Goal: Task Accomplishment & Management: Use online tool/utility

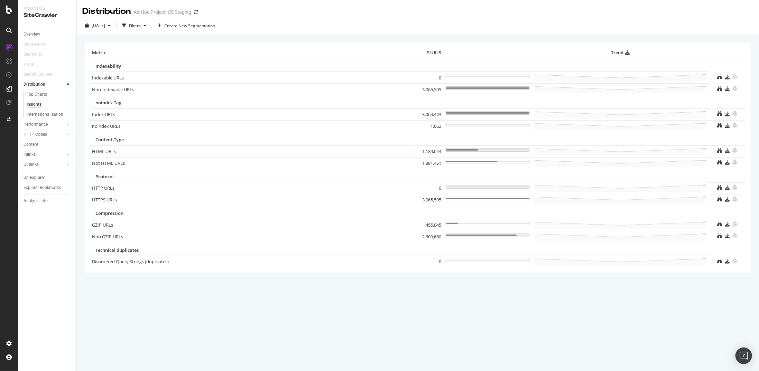
click at [26, 178] on div "Url Explorer" at bounding box center [34, 177] width 21 height 7
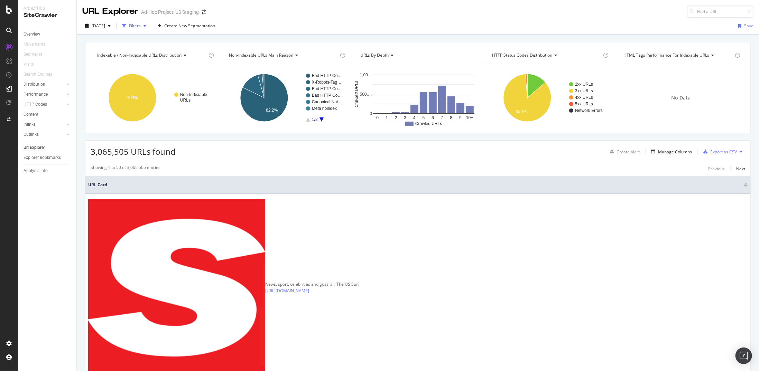
click at [141, 23] on div "Filters" at bounding box center [135, 26] width 12 height 6
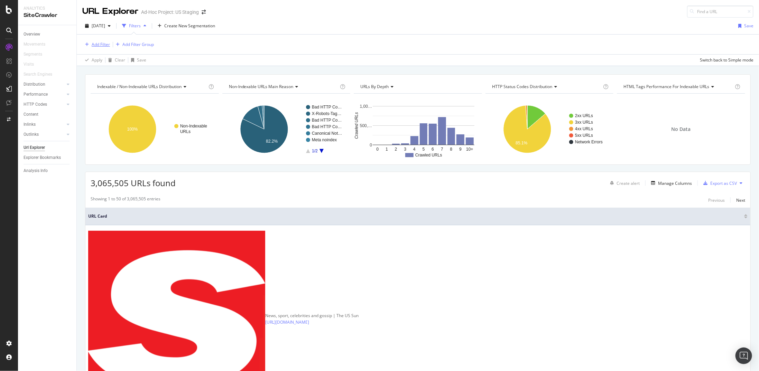
click at [96, 41] on div "Add Filter" at bounding box center [101, 44] width 18 height 6
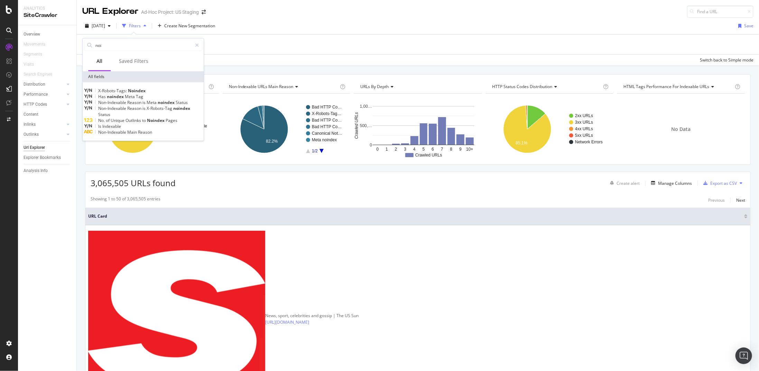
drag, startPoint x: 75, startPoint y: 47, endPoint x: 67, endPoint y: 47, distance: 8.0
click at [67, 47] on body "Analytics SiteCrawler Overview Movements Segments Visits Search Engines Distrib…" at bounding box center [379, 185] width 759 height 371
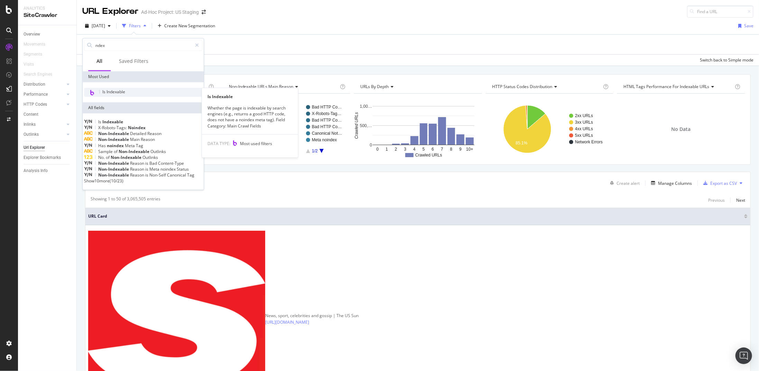
type input "ndex"
click at [115, 94] on span "Is Indexable" at bounding box center [113, 92] width 23 height 6
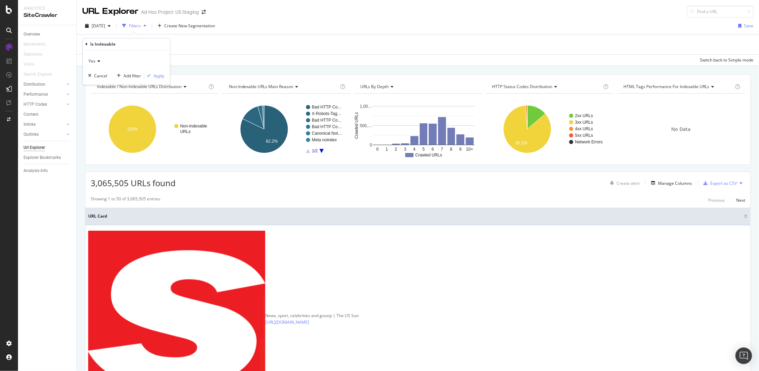
click at [101, 64] on div "Yes" at bounding box center [126, 61] width 76 height 11
click at [98, 83] on div "No" at bounding box center [127, 84] width 74 height 9
click at [154, 75] on div "Apply" at bounding box center [158, 76] width 11 height 6
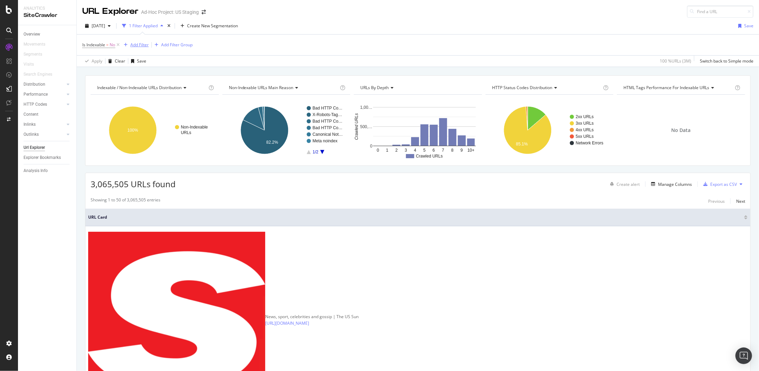
click at [144, 42] on div "Add Filter" at bounding box center [139, 45] width 18 height 6
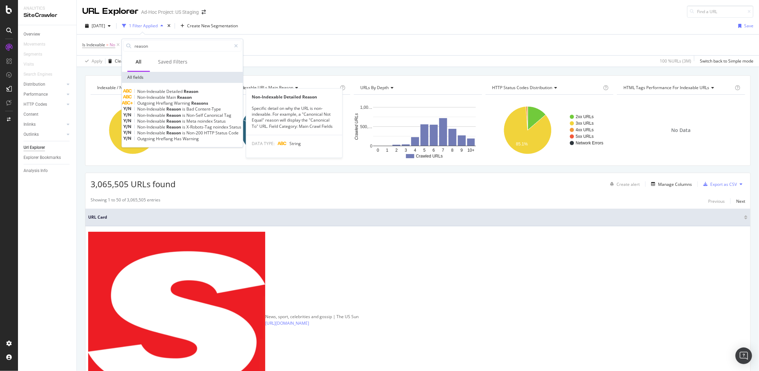
type input "reason"
click at [186, 94] on div "Non-Indexable Detailed Reason" at bounding box center [182, 91] width 118 height 6
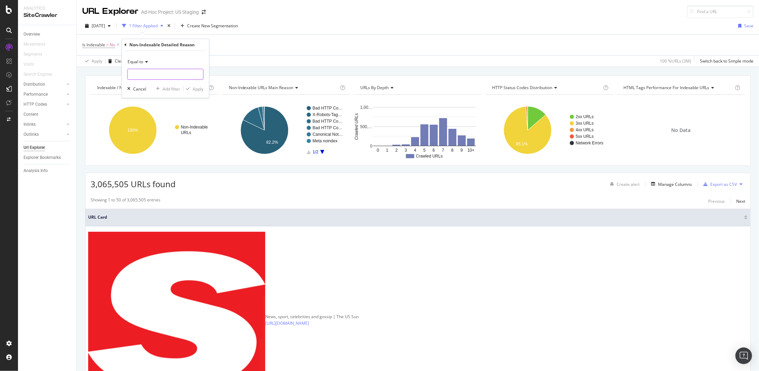
click at [152, 75] on input "text" at bounding box center [165, 74] width 75 height 11
drag, startPoint x: 127, startPoint y: 45, endPoint x: 155, endPoint y: 62, distance: 33.0
click at [143, 53] on div "Non-Indexable Detailed Reason Equal to Cancel Add filter Apply" at bounding box center [165, 68] width 87 height 59
click at [160, 76] on input "text" at bounding box center [165, 74] width 75 height 11
click at [142, 62] on span "Equal to" at bounding box center [136, 62] width 16 height 6
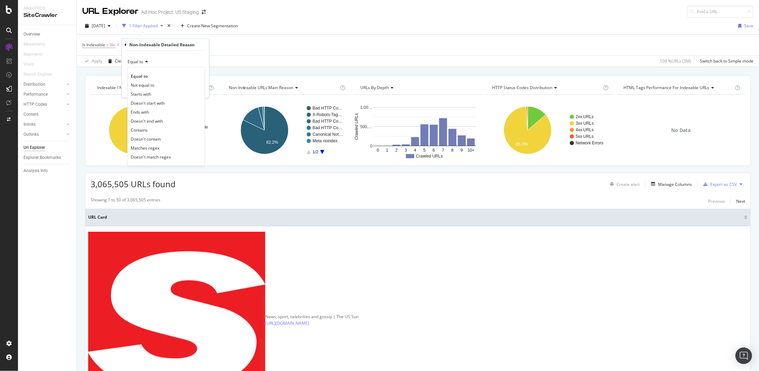
click at [146, 84] on span "Not equal to" at bounding box center [143, 85] width 24 height 6
click at [146, 77] on input "text" at bounding box center [165, 74] width 75 height 11
click at [147, 77] on input "text" at bounding box center [165, 74] width 75 height 11
click at [125, 44] on icon at bounding box center [125, 45] width 2 height 4
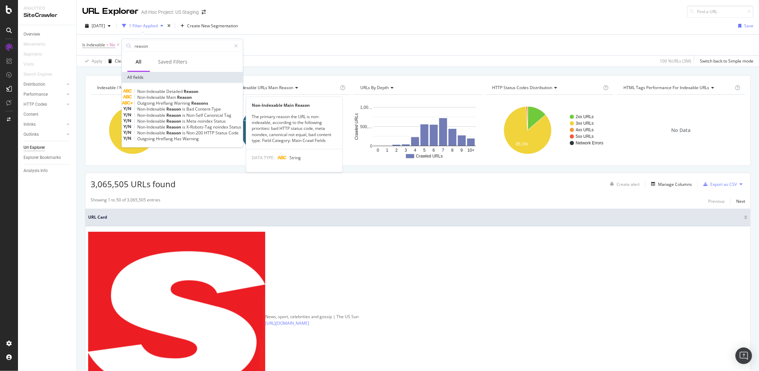
click at [175, 99] on span "Main" at bounding box center [171, 97] width 11 height 6
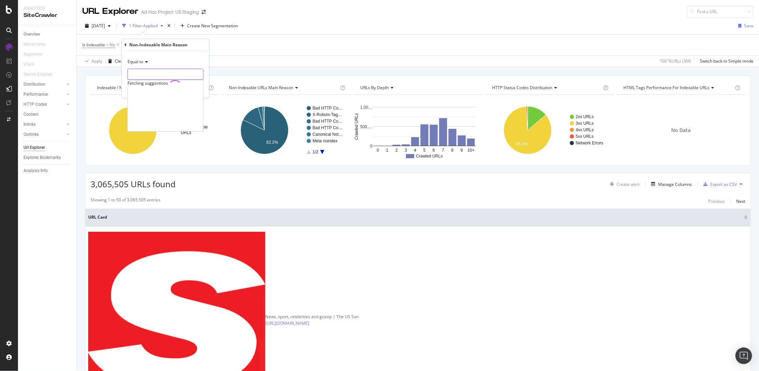
click at [159, 75] on input "text" at bounding box center [165, 74] width 75 height 11
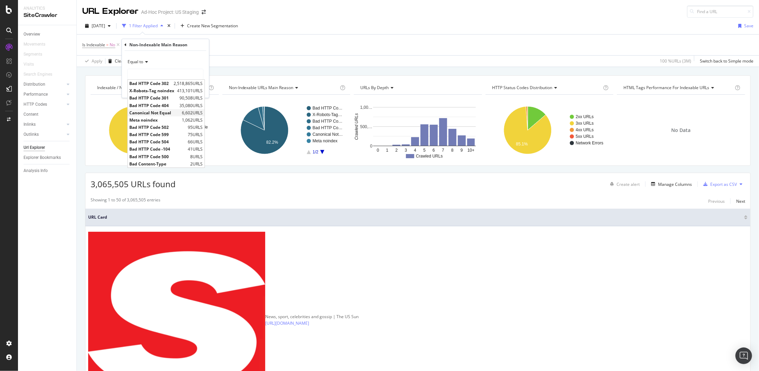
click at [160, 112] on span "Canonical Not Equal" at bounding box center [154, 113] width 51 height 6
type input "Canonical Not Equal"
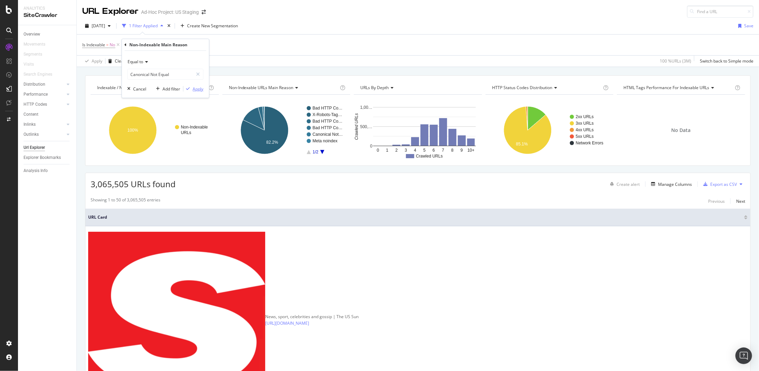
click at [200, 88] on div "Apply" at bounding box center [198, 89] width 11 height 6
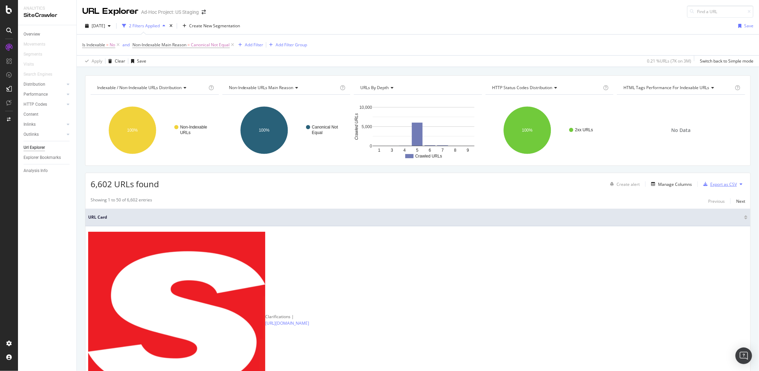
click at [722, 183] on div "Export as CSV" at bounding box center [723, 184] width 27 height 6
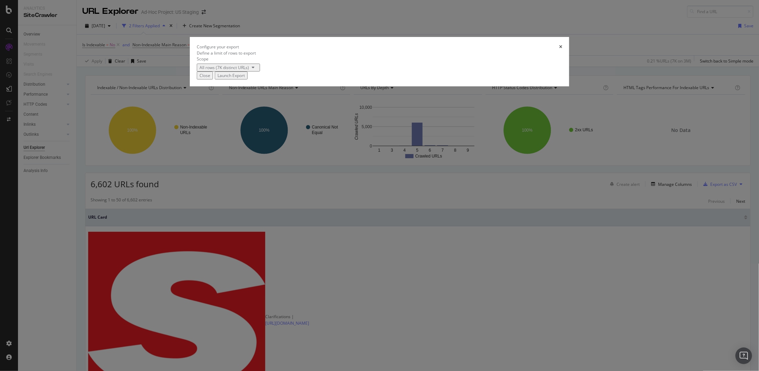
click at [245, 78] on div "Launch Export" at bounding box center [230, 76] width 27 height 6
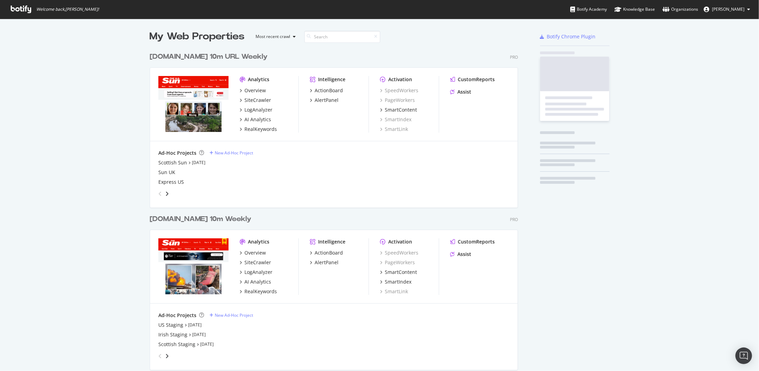
scroll to position [765, 368]
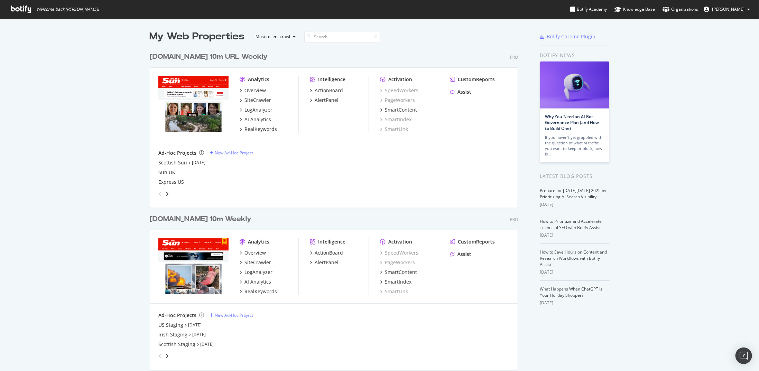
click at [165, 220] on div "[DOMAIN_NAME] 10m Weekly" at bounding box center [201, 219] width 102 height 10
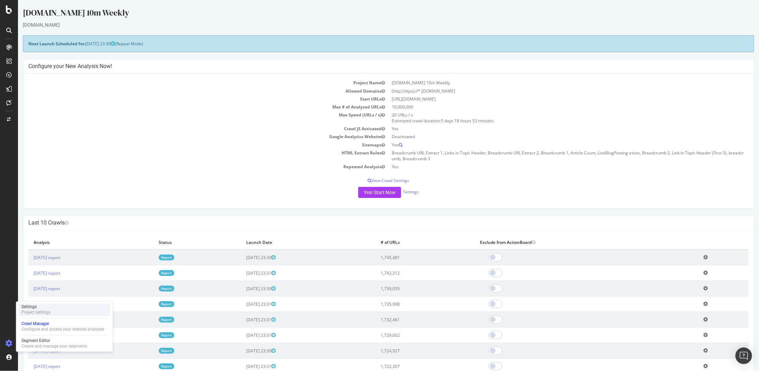
click at [47, 311] on div "Project settings" at bounding box center [35, 313] width 29 height 6
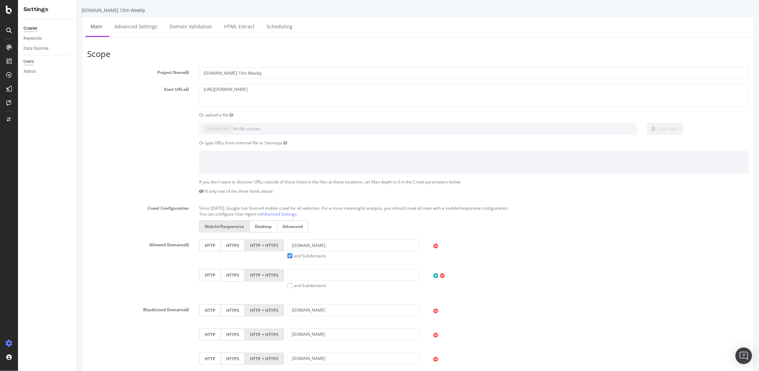
click at [32, 60] on div "Users" at bounding box center [29, 61] width 10 height 7
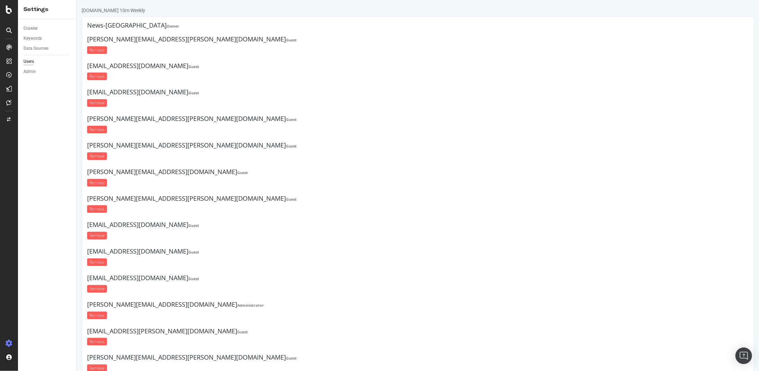
click at [45, 207] on div "Crawler Keywords Data Sources Users Admin" at bounding box center [47, 195] width 58 height 352
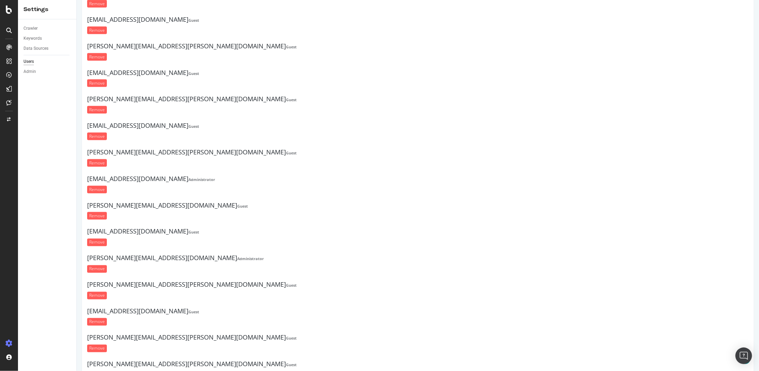
scroll to position [764, 0]
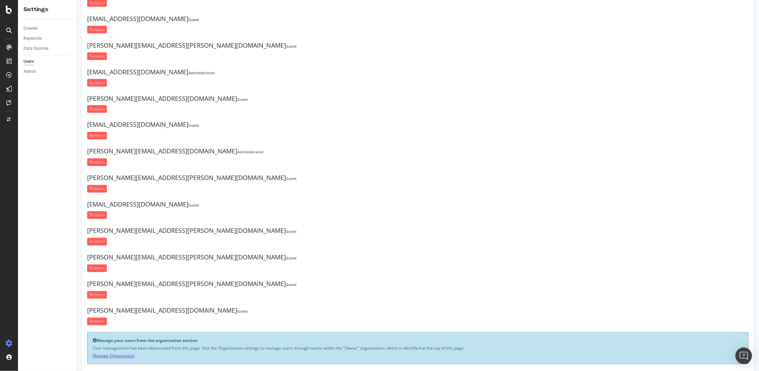
click at [108, 353] on link "Manage Organization" at bounding box center [113, 356] width 42 height 6
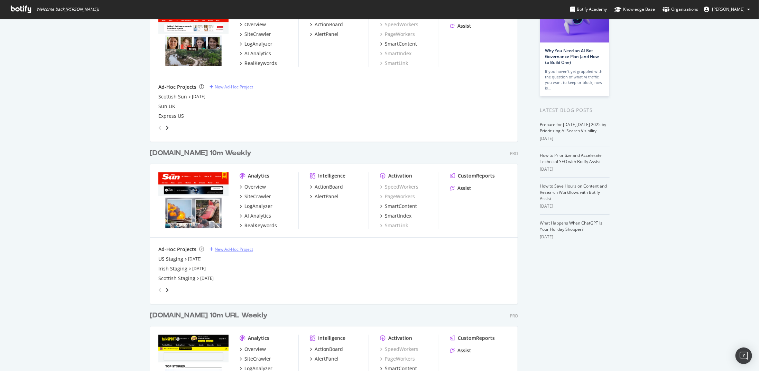
scroll to position [69, 0]
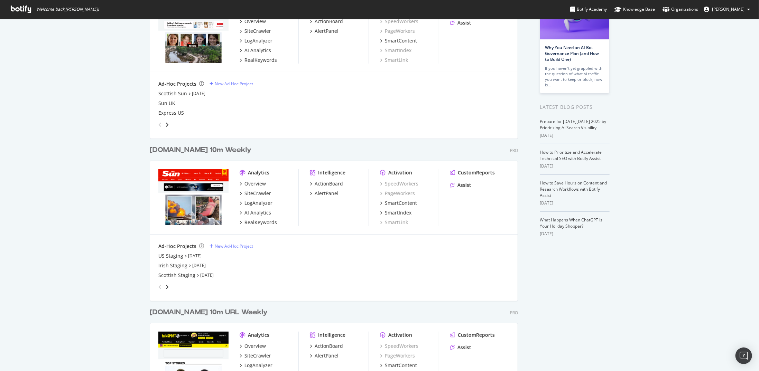
click at [185, 154] on div "[DOMAIN_NAME] 10m Weekly" at bounding box center [201, 150] width 102 height 10
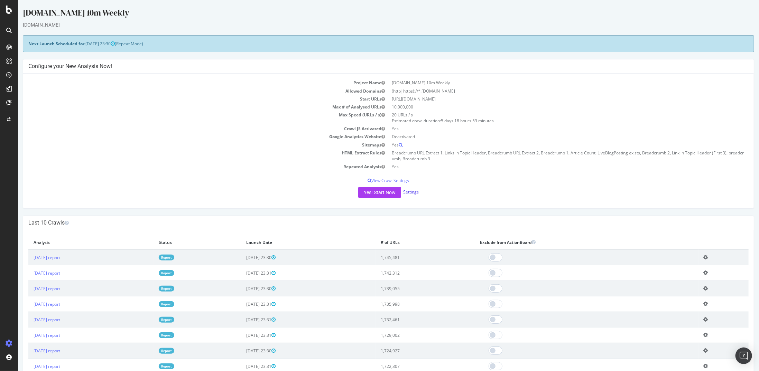
click at [403, 189] on link "Settings" at bounding box center [411, 192] width 16 height 6
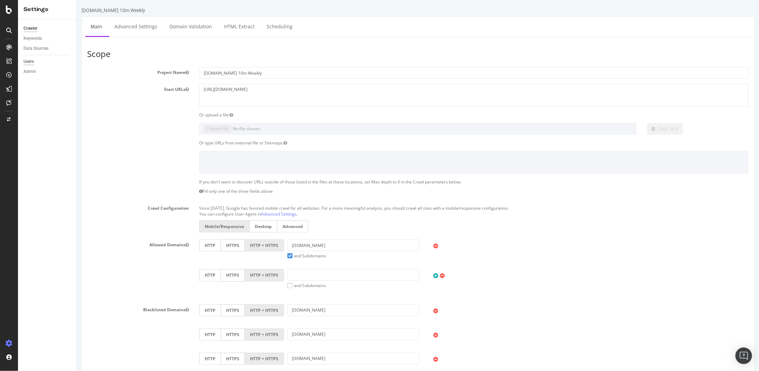
click at [33, 63] on div "Users" at bounding box center [29, 61] width 10 height 7
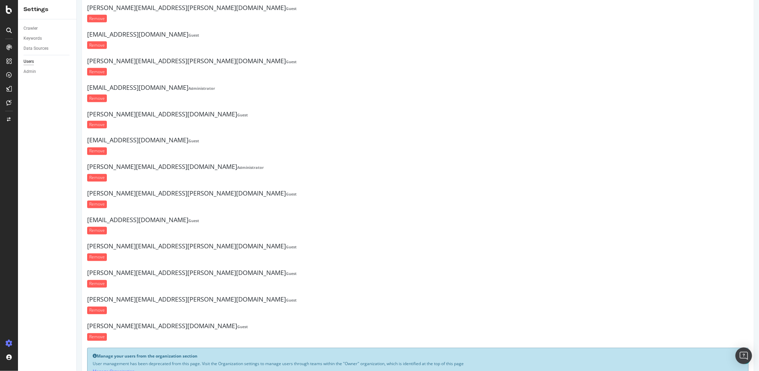
scroll to position [764, 0]
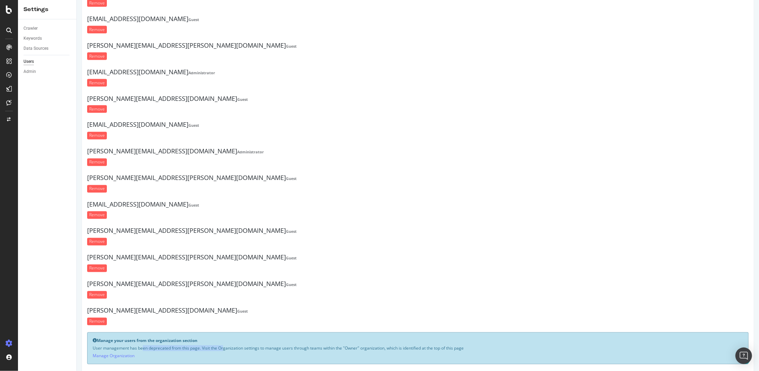
drag, startPoint x: 119, startPoint y: 337, endPoint x: 203, endPoint y: 336, distance: 84.0
click at [203, 346] on p "User management has been deprecated from this page. Visit the Organization sett…" at bounding box center [417, 349] width 650 height 6
click at [182, 346] on p "User management has been deprecated from this page. Visit the Organization sett…" at bounding box center [417, 349] width 650 height 6
drag, startPoint x: 206, startPoint y: 336, endPoint x: 253, endPoint y: 336, distance: 46.7
click at [253, 346] on p "User management has been deprecated from this page. Visit the Organization sett…" at bounding box center [417, 349] width 650 height 6
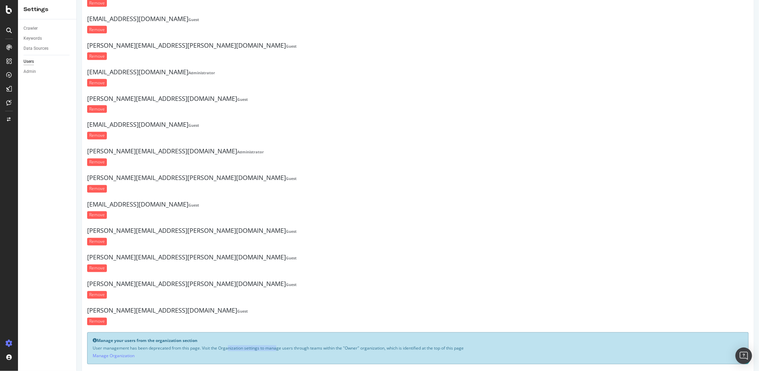
click at [253, 346] on p "User management has been deprecated from this page. Visit the Organization sett…" at bounding box center [417, 349] width 650 height 6
drag, startPoint x: 311, startPoint y: 337, endPoint x: 341, endPoint y: 336, distance: 30.4
click at [341, 346] on p "User management has been deprecated from this page. Visit the Organization sett…" at bounding box center [417, 349] width 650 height 6
click at [117, 353] on link "Manage Organization" at bounding box center [113, 356] width 42 height 6
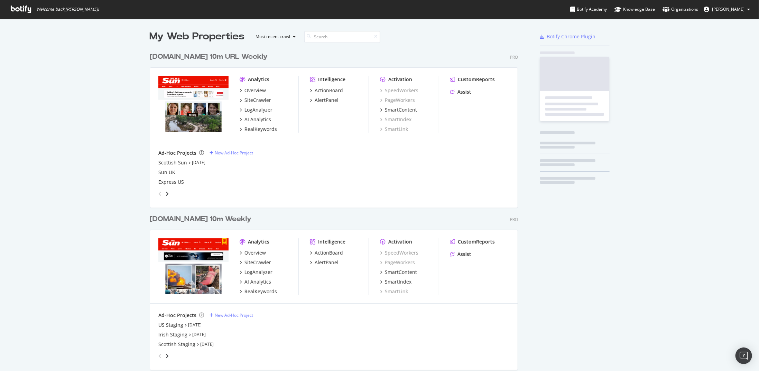
scroll to position [765, 368]
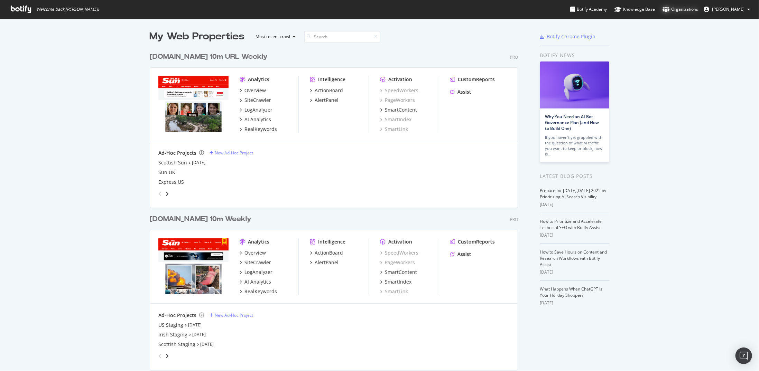
click at [685, 11] on div "Organizations" at bounding box center [680, 9] width 36 height 7
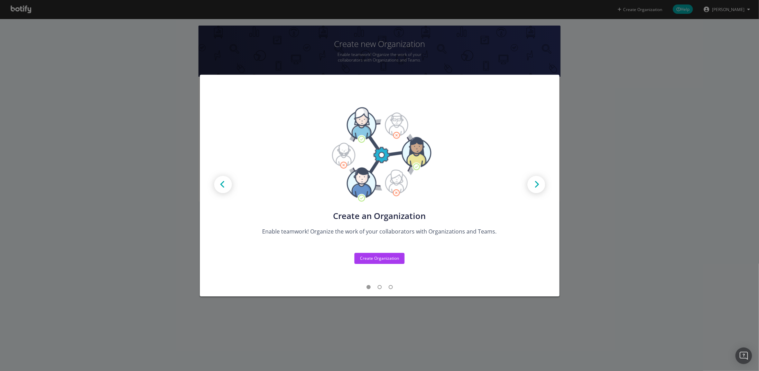
click at [374, 291] on div "Create new Projects for your Teams Create the exact model that matches your Org…" at bounding box center [379, 186] width 359 height 222
click at [379, 288] on span "modal" at bounding box center [379, 288] width 4 height 4
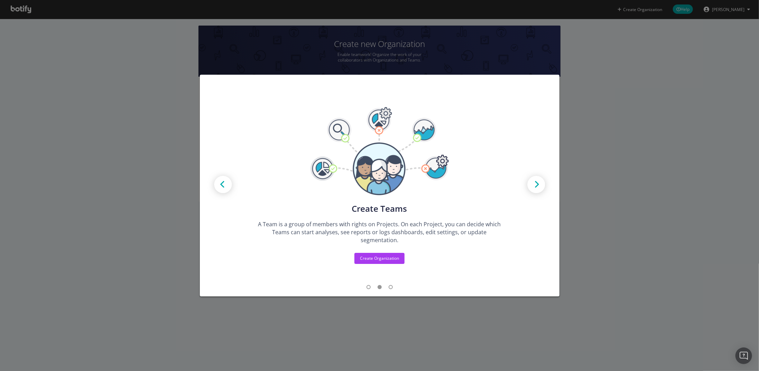
click at [391, 287] on span "modal" at bounding box center [391, 288] width 4 height 4
click at [394, 287] on ul "modal" at bounding box center [379, 288] width 294 height 6
click at [393, 289] on ul "modal" at bounding box center [379, 288] width 294 height 6
click at [393, 287] on ul "modal" at bounding box center [379, 288] width 294 height 6
click at [393, 289] on ul "modal" at bounding box center [379, 288] width 294 height 6
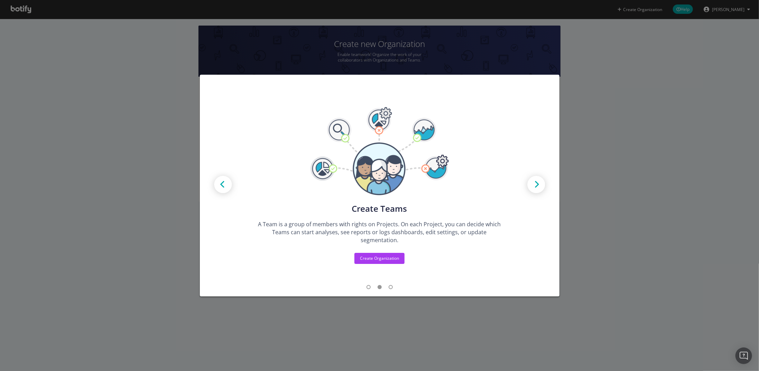
click at [393, 288] on ul "modal" at bounding box center [379, 288] width 294 height 6
click at [392, 287] on span "modal" at bounding box center [391, 288] width 4 height 4
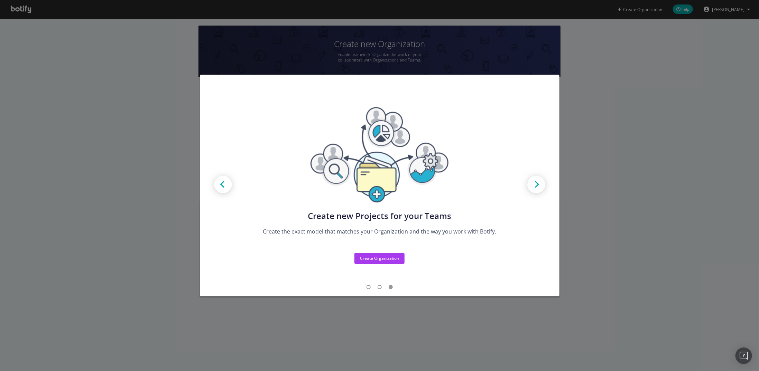
click at [480, 214] on div "Create new Projects for your Teams" at bounding box center [379, 216] width 246 height 10
click at [534, 188] on img "modal" at bounding box center [536, 185] width 31 height 31
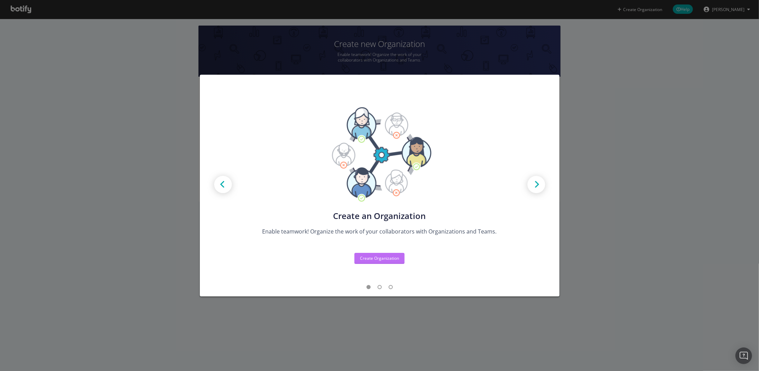
click at [399, 258] on button "Create Organization" at bounding box center [379, 258] width 50 height 11
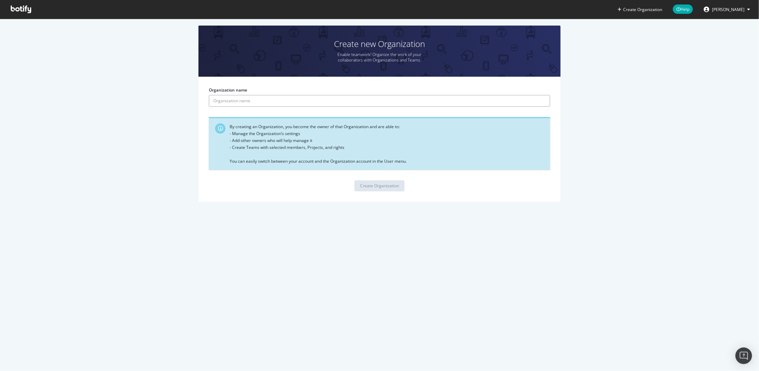
click at [245, 101] on input "Organization name" at bounding box center [379, 101] width 341 height 12
type input "Sun SEO"
click at [365, 180] on form "Organization name Sun SEO By creating an Organization, you become the owner of …" at bounding box center [379, 139] width 341 height 104
click at [364, 186] on div "Create Organization" at bounding box center [379, 186] width 39 height 6
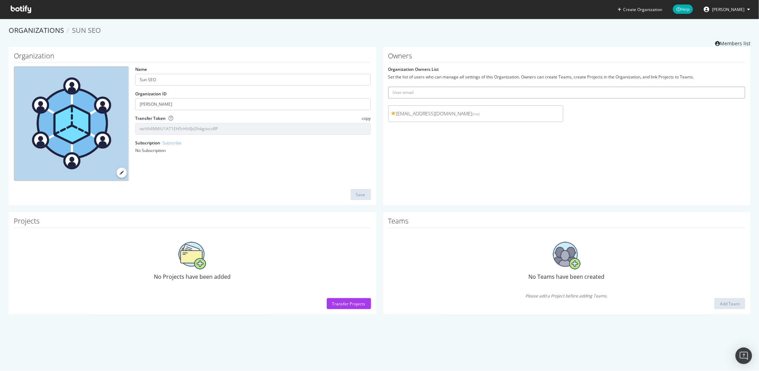
click at [423, 93] on input "text" at bounding box center [566, 93] width 357 height 12
click at [739, 42] on link "Members list" at bounding box center [732, 42] width 35 height 9
click at [427, 95] on input "text" at bounding box center [566, 93] width 357 height 12
click at [30, 6] on icon at bounding box center [21, 10] width 20 height 8
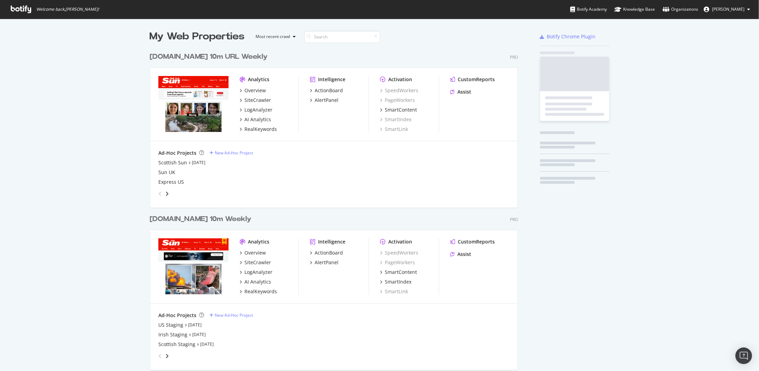
scroll to position [765, 368]
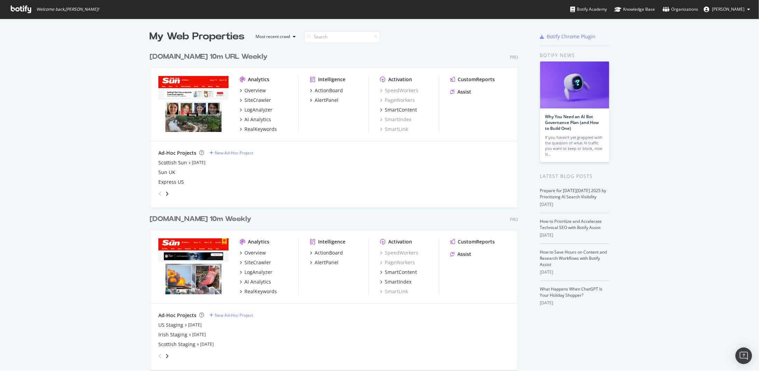
click at [188, 220] on div "[DOMAIN_NAME] 10m Weekly" at bounding box center [201, 219] width 102 height 10
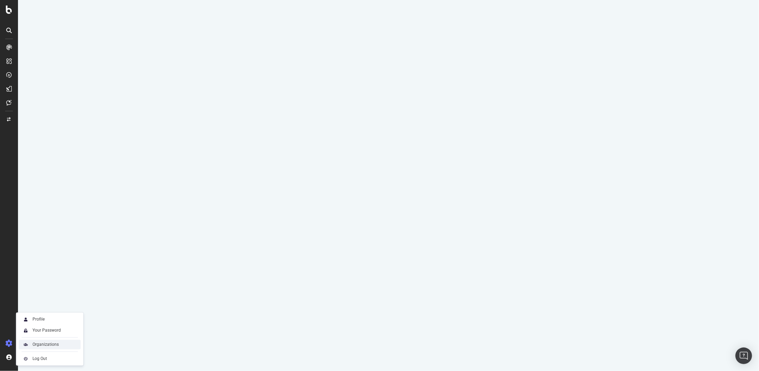
click at [38, 349] on div "Organizations" at bounding box center [50, 345] width 62 height 10
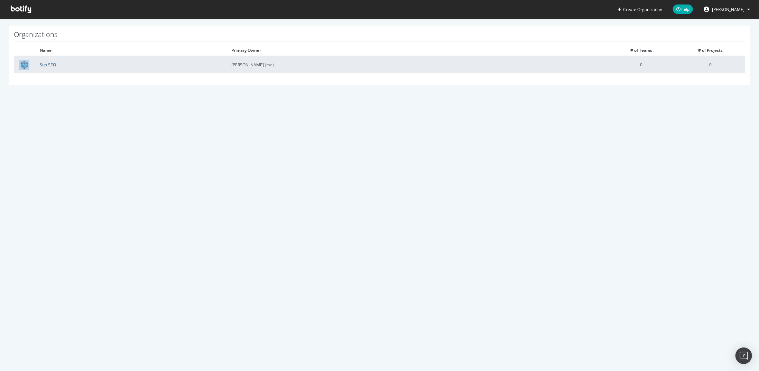
click at [53, 64] on link "Sun SEO" at bounding box center [48, 65] width 16 height 6
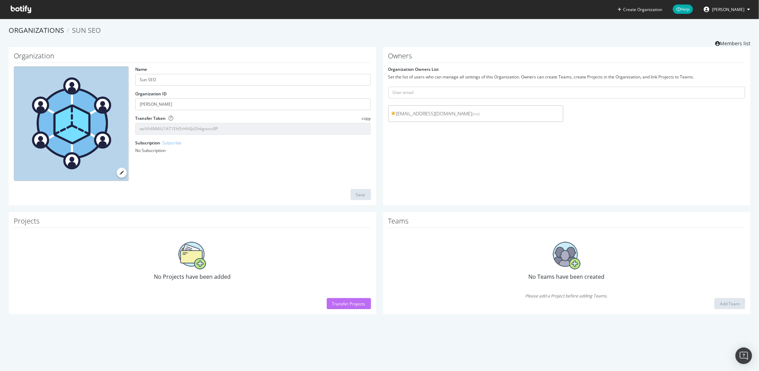
click at [346, 302] on div "Transfer Projects" at bounding box center [348, 304] width 33 height 6
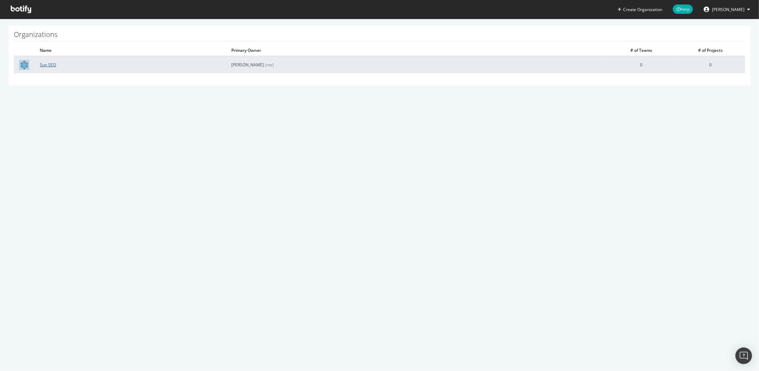
click at [52, 64] on link "Sun SEO" at bounding box center [48, 65] width 16 height 6
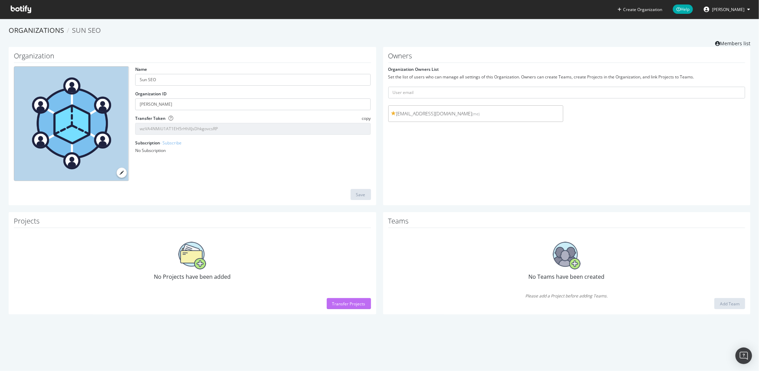
click at [360, 303] on div "Transfer Projects" at bounding box center [348, 304] width 33 height 6
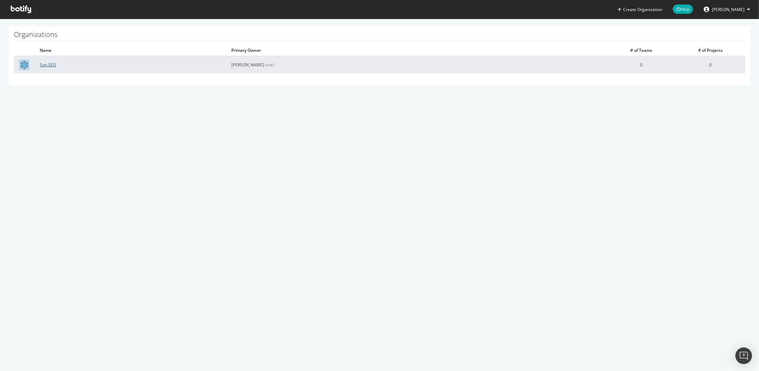
click at [53, 64] on link "Sun SEO" at bounding box center [48, 65] width 16 height 6
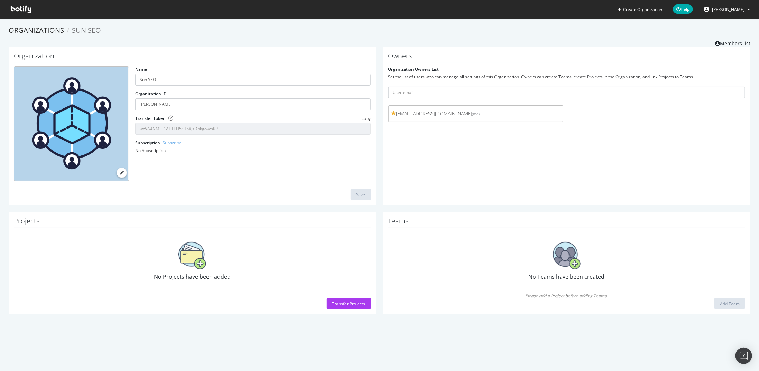
drag, startPoint x: 203, startPoint y: 264, endPoint x: 140, endPoint y: 255, distance: 63.6
click at [203, 265] on img at bounding box center [192, 256] width 28 height 28
click at [338, 301] on div "Transfer Projects" at bounding box center [348, 304] width 33 height 6
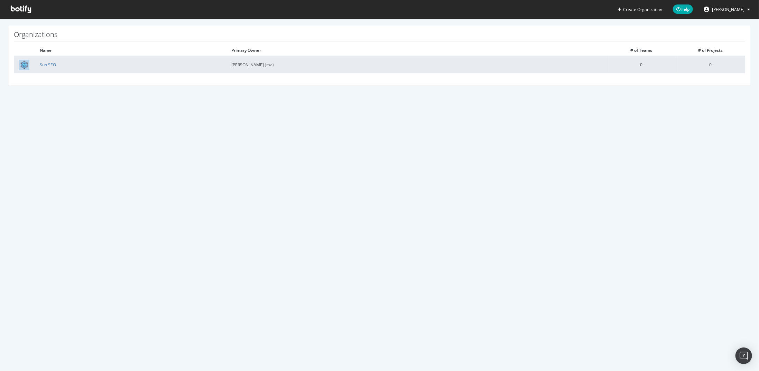
click at [48, 60] on td "Sun SEO" at bounding box center [130, 64] width 191 height 17
click at [48, 63] on link "Sun SEO" at bounding box center [48, 65] width 16 height 6
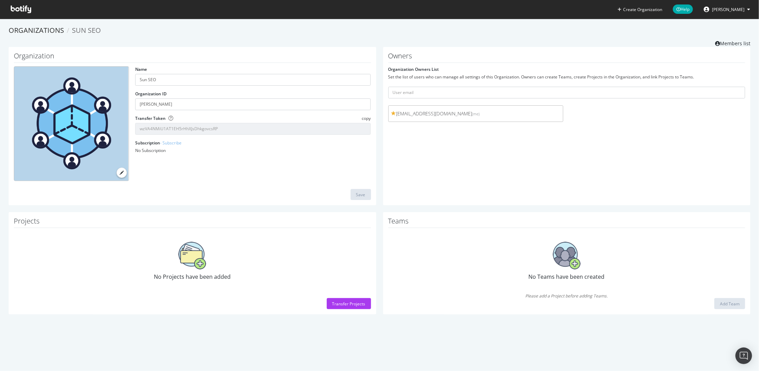
click at [19, 8] on icon at bounding box center [21, 10] width 20 height 8
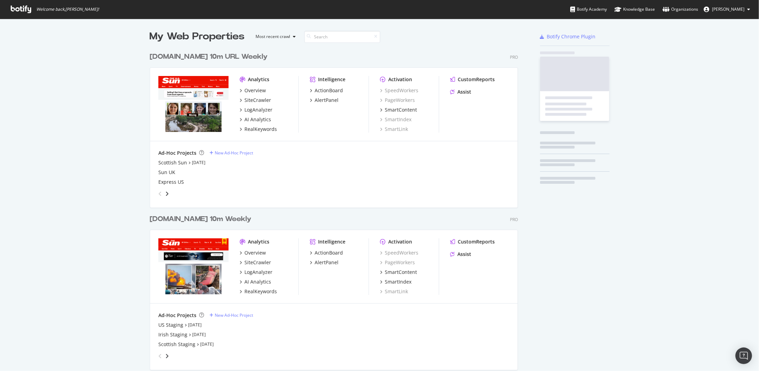
scroll to position [366, 748]
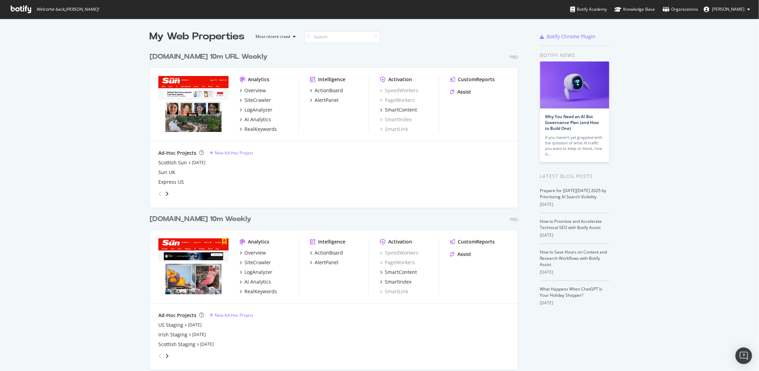
click at [212, 219] on div "[DOMAIN_NAME] 10m Weekly" at bounding box center [201, 219] width 102 height 10
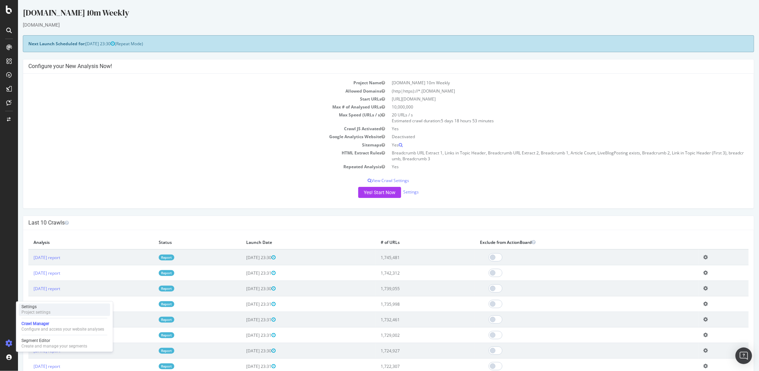
click at [38, 315] on div "Project settings" at bounding box center [35, 313] width 29 height 6
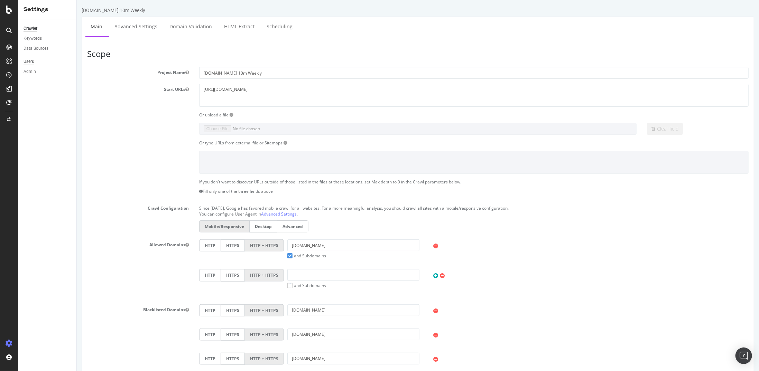
click at [28, 65] on div "Users" at bounding box center [29, 61] width 10 height 7
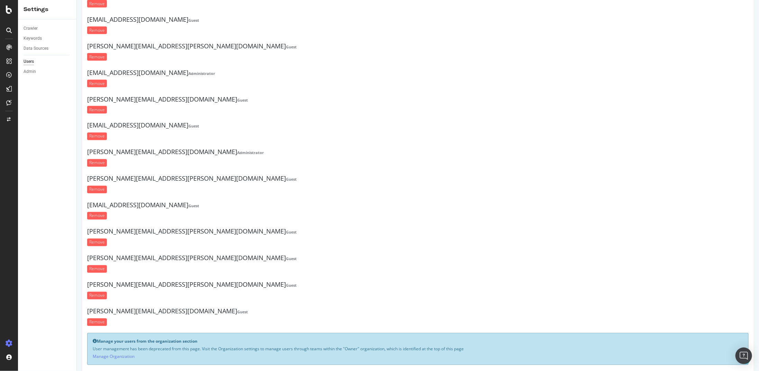
scroll to position [764, 0]
click at [34, 74] on div "Admin" at bounding box center [30, 71] width 12 height 7
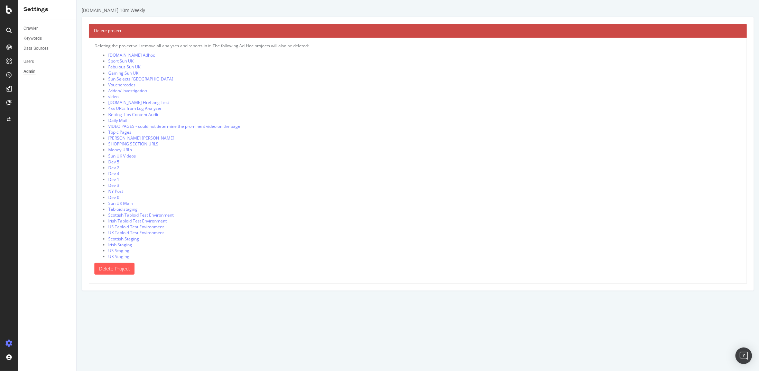
click at [30, 65] on div "Users" at bounding box center [50, 62] width 53 height 10
click at [31, 63] on div "Users" at bounding box center [29, 61] width 10 height 7
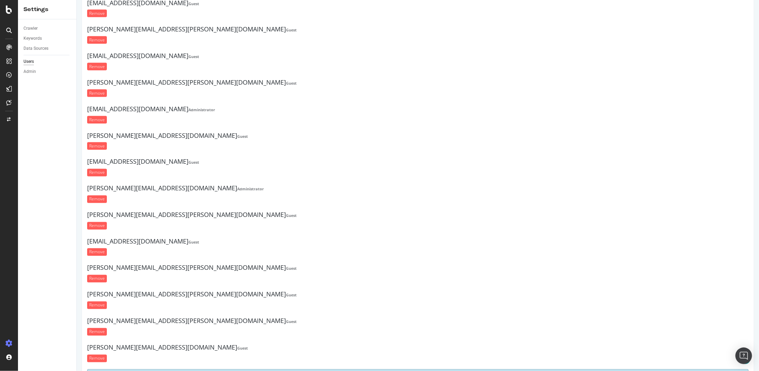
scroll to position [764, 0]
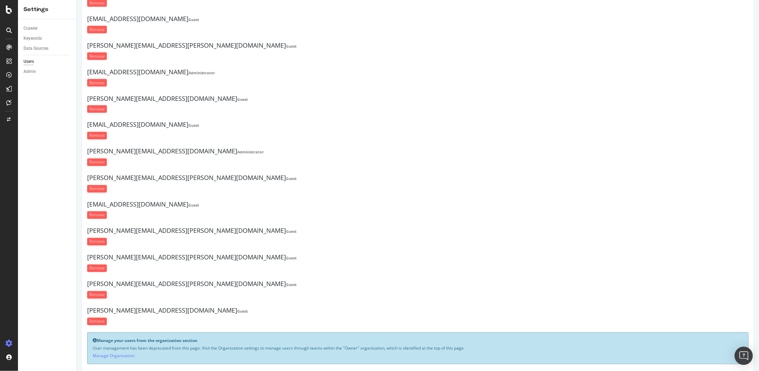
click at [745, 356] on img "Open Intercom Messenger" at bounding box center [743, 356] width 9 height 9
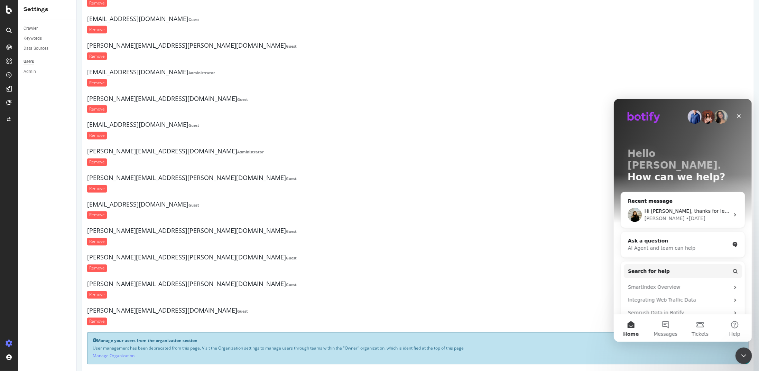
scroll to position [0, 0]
click at [653, 244] on div "AI Agent and team can help" at bounding box center [678, 247] width 102 height 7
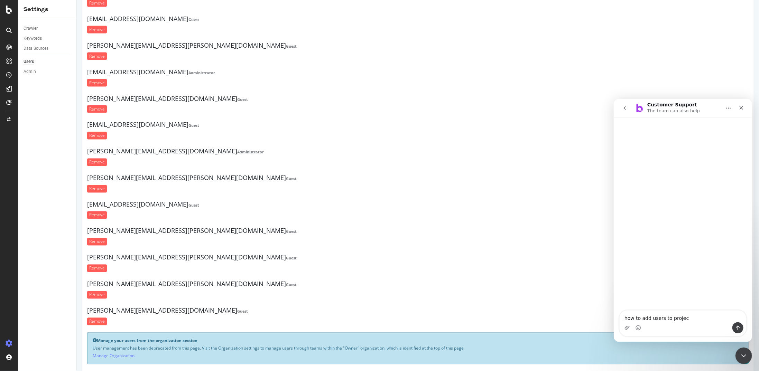
type textarea "how to add users to project"
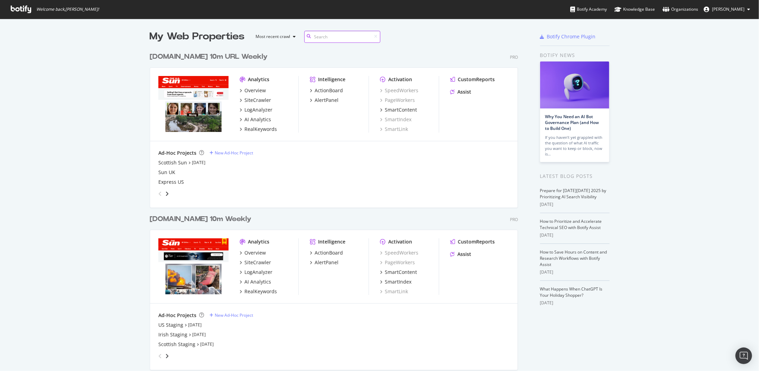
scroll to position [765, 368]
click at [687, 10] on div "Organizations" at bounding box center [680, 9] width 36 height 7
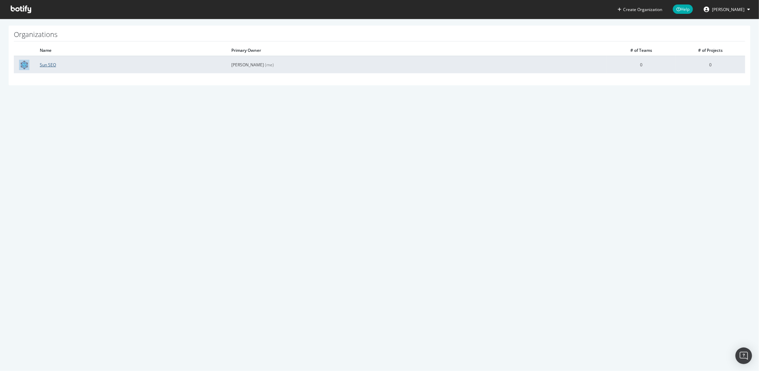
click at [52, 65] on link "Sun SEO" at bounding box center [48, 65] width 16 height 6
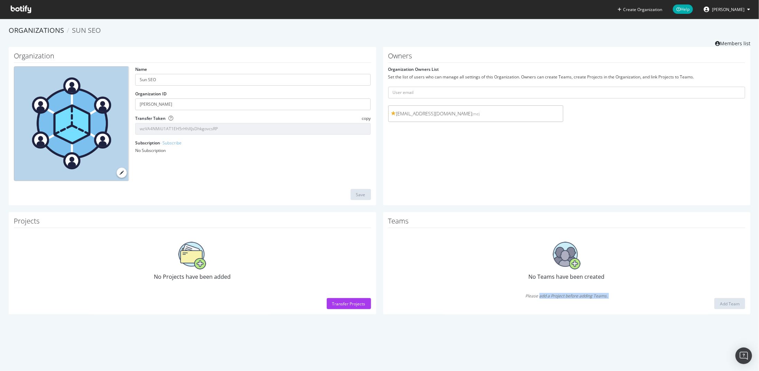
drag, startPoint x: 536, startPoint y: 295, endPoint x: 607, endPoint y: 298, distance: 70.6
click at [607, 298] on div "Please add a Project before adding Teams. Add Team" at bounding box center [566, 296] width 357 height 11
click at [607, 298] on div "Add Team" at bounding box center [566, 303] width 357 height 11
click at [344, 306] on div "Transfer Projects" at bounding box center [348, 304] width 33 height 10
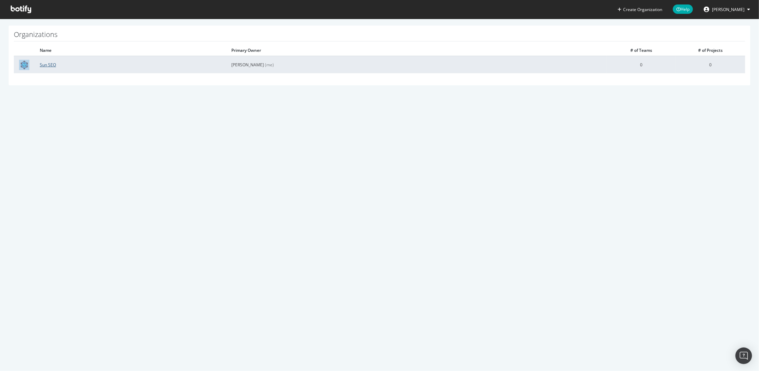
click at [47, 66] on link "Sun SEO" at bounding box center [48, 65] width 16 height 6
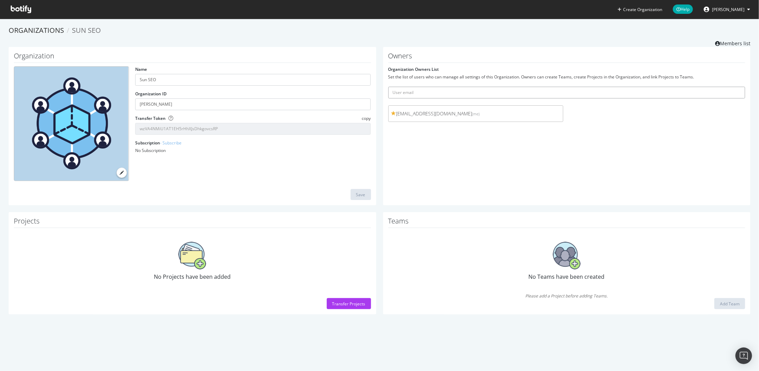
click at [418, 97] on input "text" at bounding box center [566, 93] width 357 height 12
click at [418, 94] on input "text" at bounding box center [566, 93] width 357 height 12
click at [426, 169] on div "Owners Organization Owners List Set the list of users who can manage all settin…" at bounding box center [566, 126] width 367 height 159
click at [732, 43] on link "Members list" at bounding box center [732, 42] width 35 height 9
click at [192, 268] on div "No Projects have been added" at bounding box center [192, 262] width 357 height 60
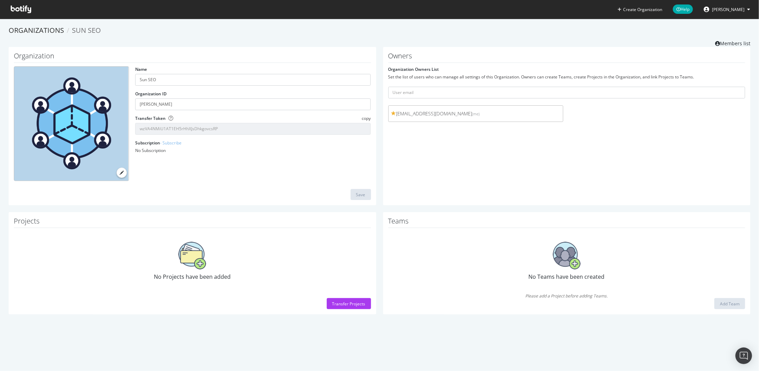
click at [204, 276] on span "No Projects have been added" at bounding box center [192, 277] width 77 height 8
click at [187, 253] on img at bounding box center [192, 256] width 28 height 28
drag, startPoint x: 198, startPoint y: 270, endPoint x: 200, endPoint y: 282, distance: 12.6
click at [200, 282] on div "No Projects have been added" at bounding box center [192, 262] width 357 height 60
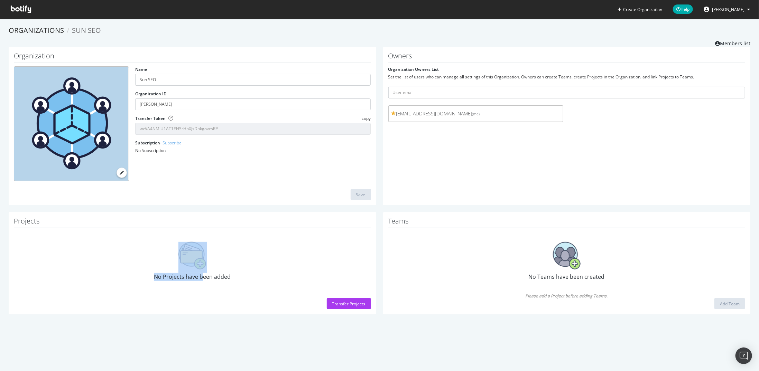
click at [197, 276] on span "No Projects have been added" at bounding box center [192, 277] width 77 height 8
drag, startPoint x: 189, startPoint y: 276, endPoint x: 224, endPoint y: 275, distance: 34.6
click at [224, 275] on span "No Projects have been added" at bounding box center [192, 277] width 77 height 8
click at [350, 299] on div "Transfer Projects" at bounding box center [348, 304] width 33 height 10
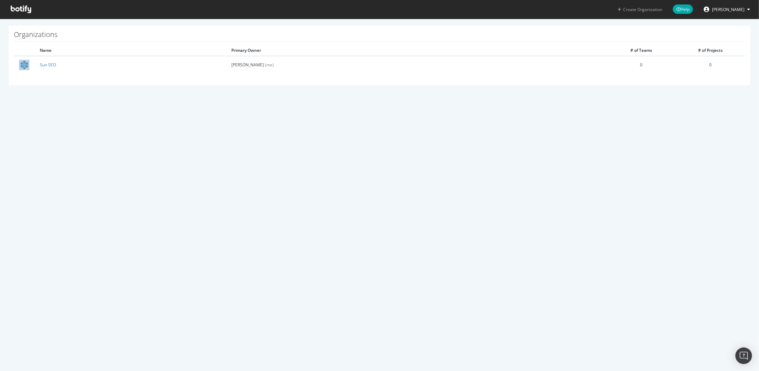
click at [656, 13] on link "Create Organization" at bounding box center [640, 9] width 56 height 19
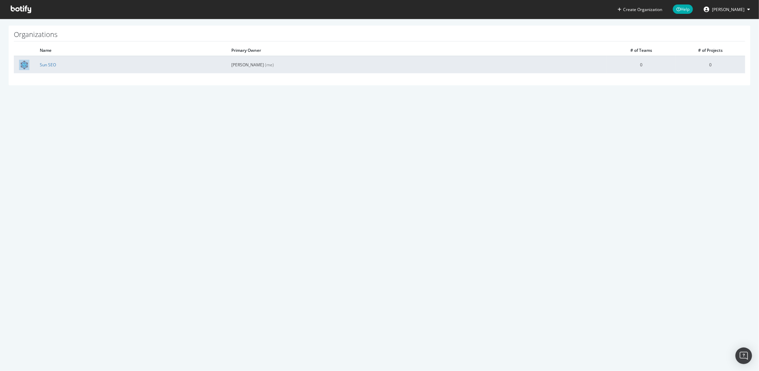
click at [656, 65] on td "0" at bounding box center [641, 64] width 69 height 17
click at [36, 65] on td "Sun SEO" at bounding box center [130, 64] width 191 height 17
click at [40, 64] on link "Sun SEO" at bounding box center [48, 65] width 16 height 6
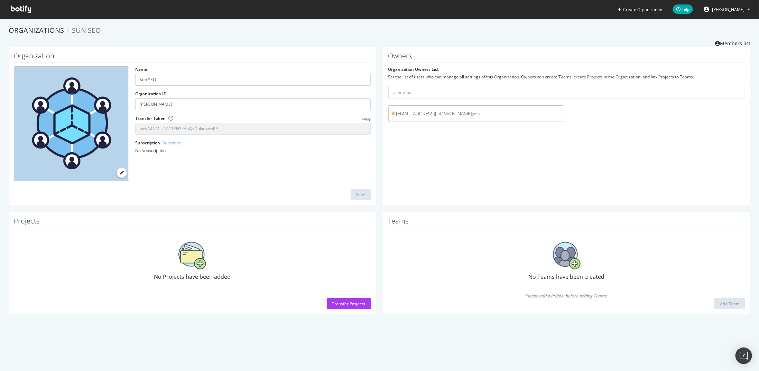
click at [570, 256] on img at bounding box center [567, 256] width 28 height 28
click at [643, 9] on button "Create Organization" at bounding box center [639, 9] width 45 height 7
drag, startPoint x: 549, startPoint y: 267, endPoint x: 554, endPoint y: 274, distance: 8.9
click at [554, 274] on div "No Teams have been created" at bounding box center [566, 262] width 357 height 60
click at [560, 279] on div "No Teams have been created" at bounding box center [566, 262] width 357 height 60
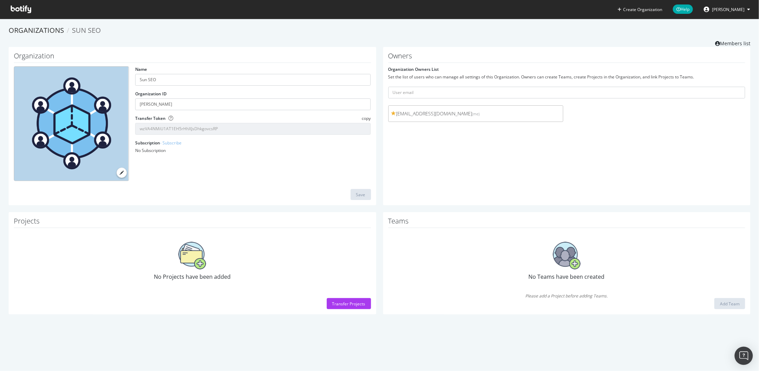
drag, startPoint x: 746, startPoint y: 365, endPoint x: 741, endPoint y: 358, distance: 8.2
click at [744, 363] on div "Open Intercom Messenger" at bounding box center [743, 356] width 18 height 18
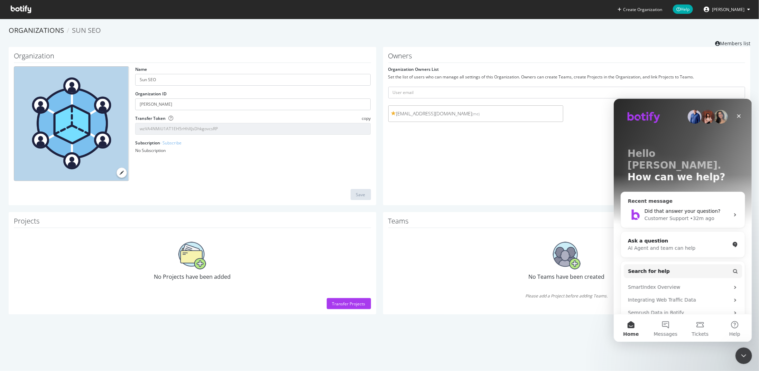
click at [662, 207] on div "Did that answer your question?" at bounding box center [686, 210] width 85 height 7
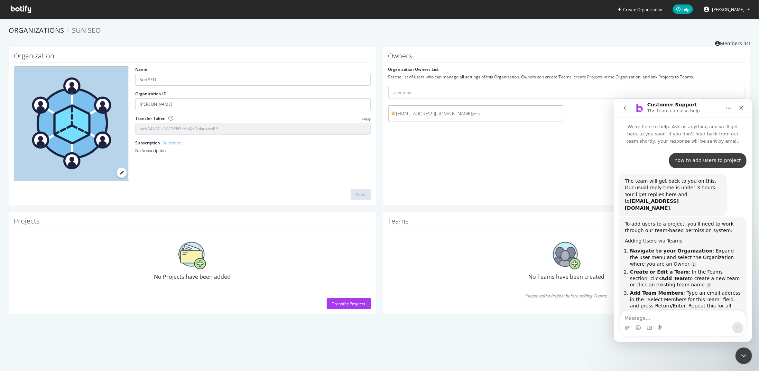
scroll to position [35, 0]
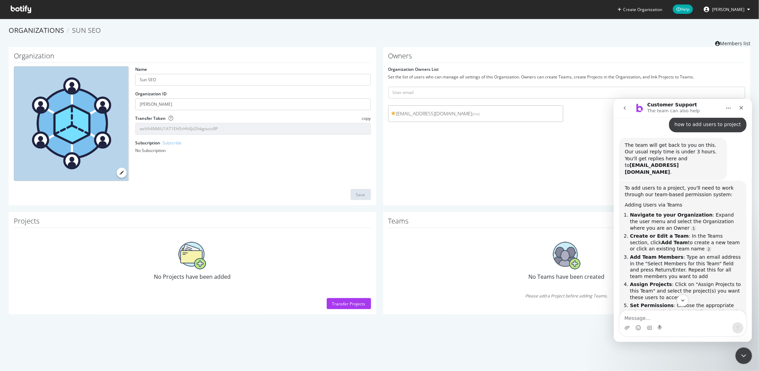
click at [678, 317] on textarea "Message…" at bounding box center [682, 316] width 127 height 12
type textarea "No it doesn't worl"
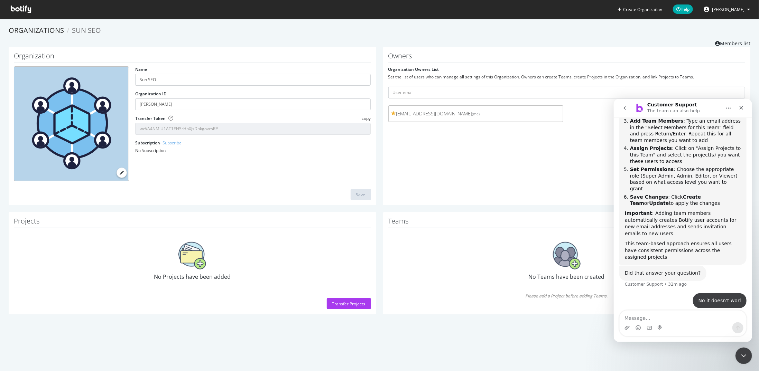
scroll to position [173, 0]
type textarea "work"
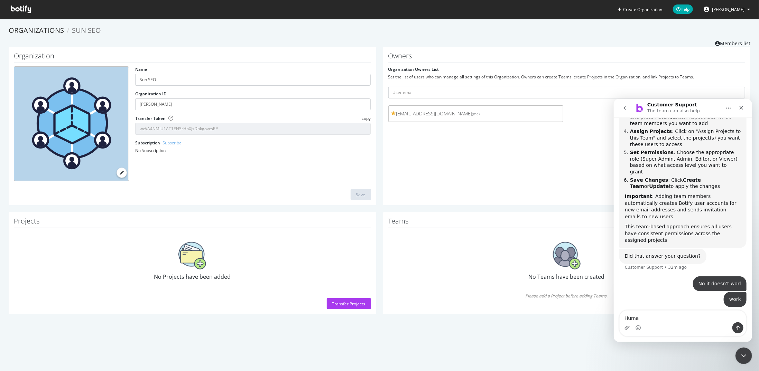
type textarea "Human"
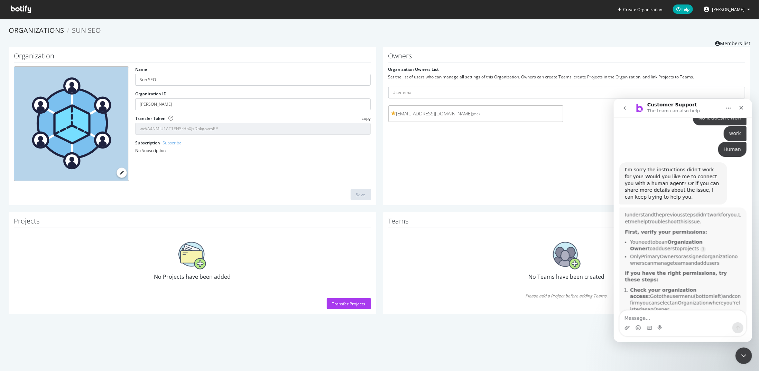
scroll to position [347, 0]
click at [678, 298] on button "2" at bounding box center [682, 300] width 13 height 13
click at [683, 300] on icon "Scroll to bottom" at bounding box center [682, 300] width 6 height 6
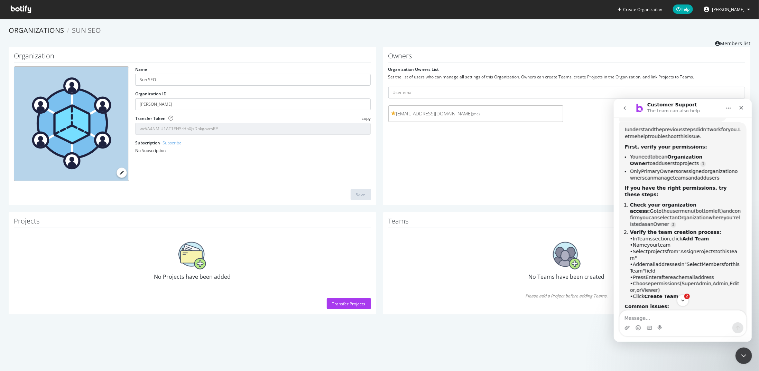
scroll to position [396, 0]
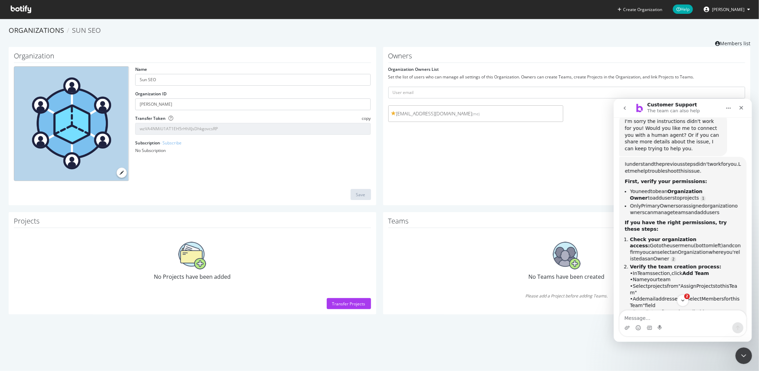
click at [29, 10] on icon at bounding box center [21, 10] width 20 height 8
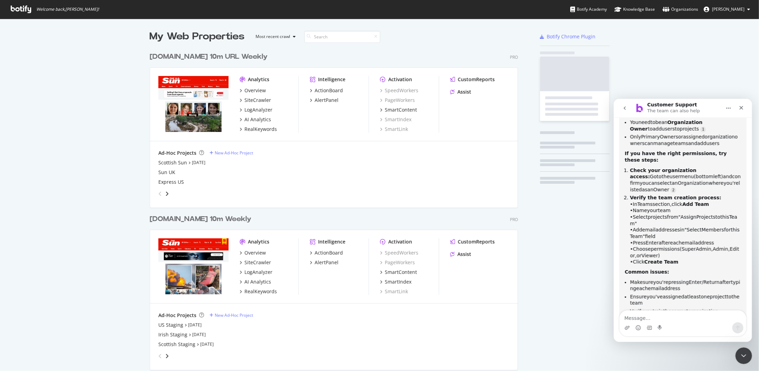
scroll to position [765, 368]
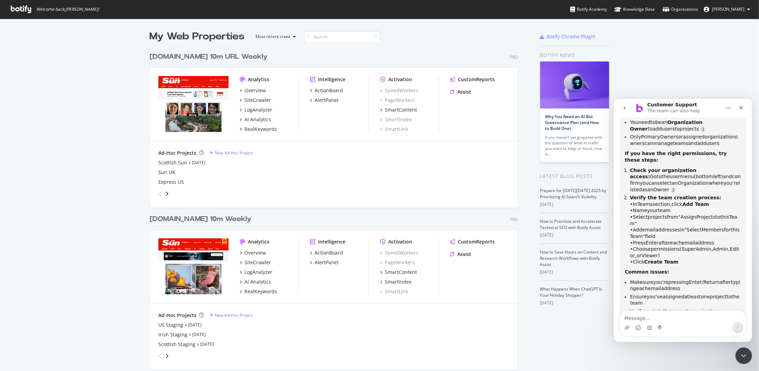
click at [186, 218] on div "TheSun.co.uk 10m Weekly" at bounding box center [201, 219] width 102 height 10
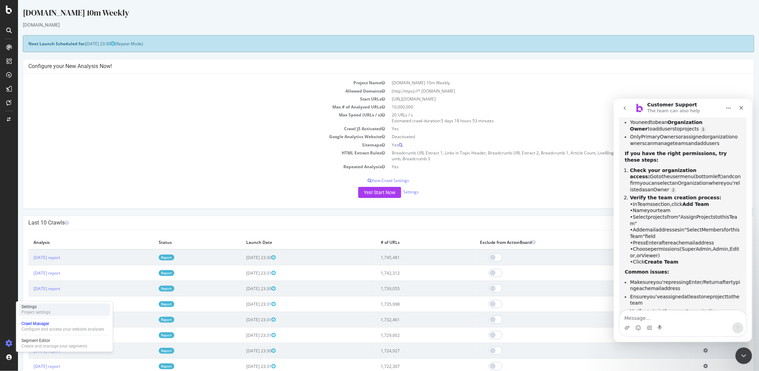
click at [58, 312] on div "Settings Project settings" at bounding box center [64, 310] width 91 height 12
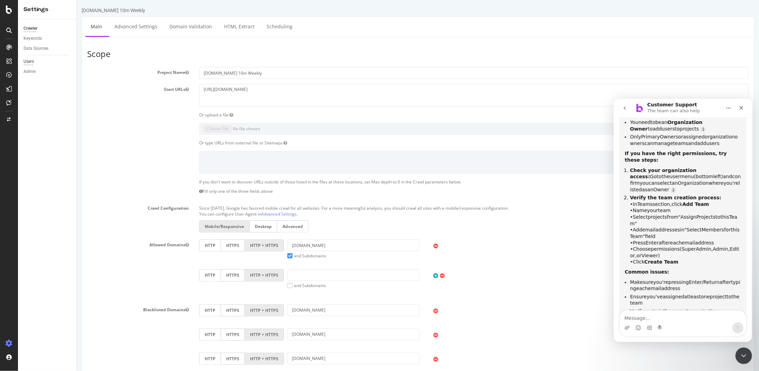
click at [31, 61] on div "Users" at bounding box center [29, 61] width 10 height 7
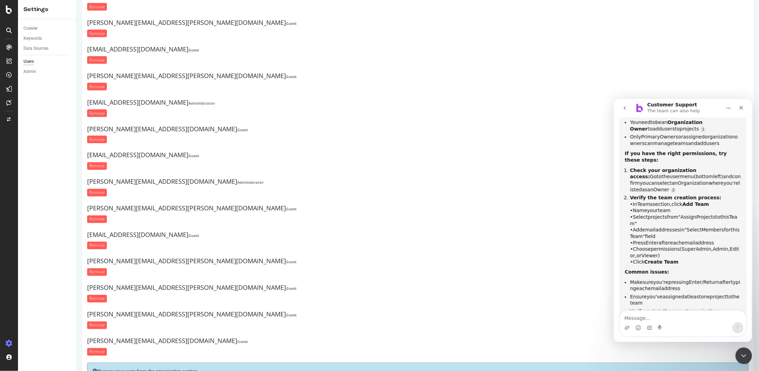
scroll to position [764, 0]
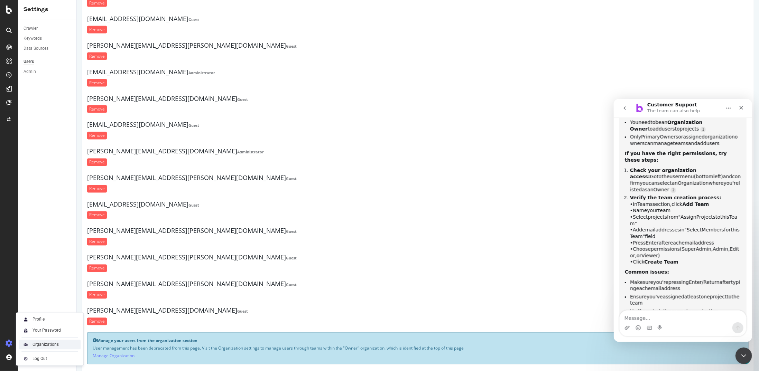
click at [52, 343] on div "Organizations" at bounding box center [45, 345] width 26 height 6
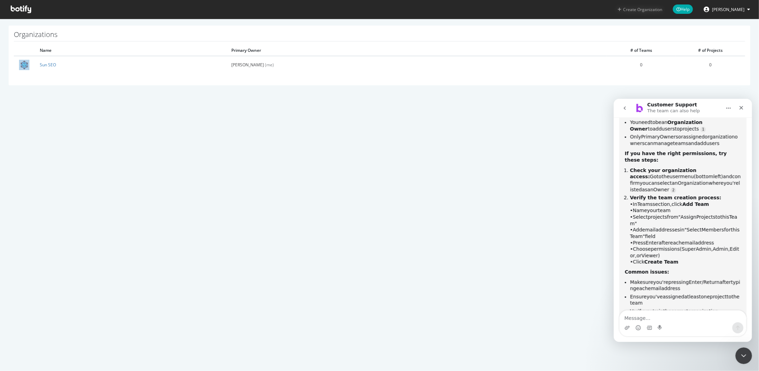
click at [645, 10] on button "Create Organization" at bounding box center [639, 9] width 45 height 7
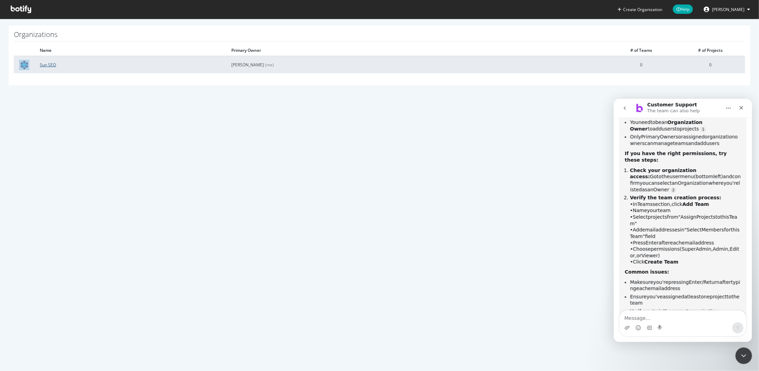
click at [51, 63] on link "Sun SEO" at bounding box center [48, 65] width 16 height 6
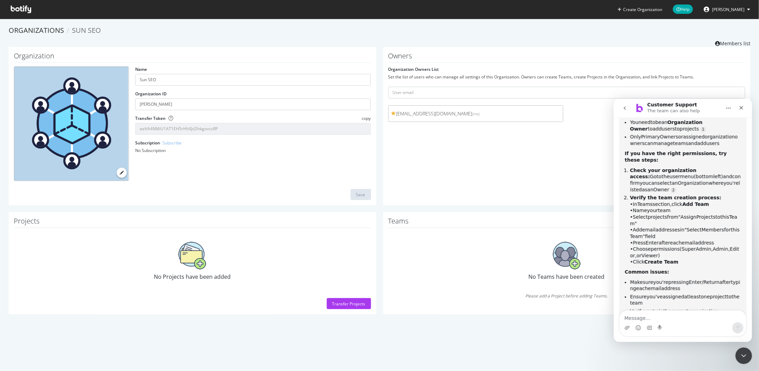
click at [340, 300] on div "Transfer Projects" at bounding box center [348, 304] width 33 height 10
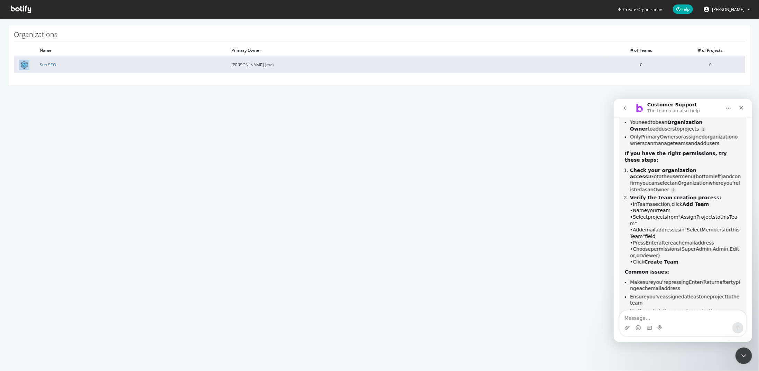
click at [59, 65] on td "Sun SEO" at bounding box center [130, 64] width 191 height 17
click at [50, 60] on td "Sun SEO" at bounding box center [130, 64] width 191 height 17
click at [48, 64] on link "Sun SEO" at bounding box center [48, 65] width 16 height 6
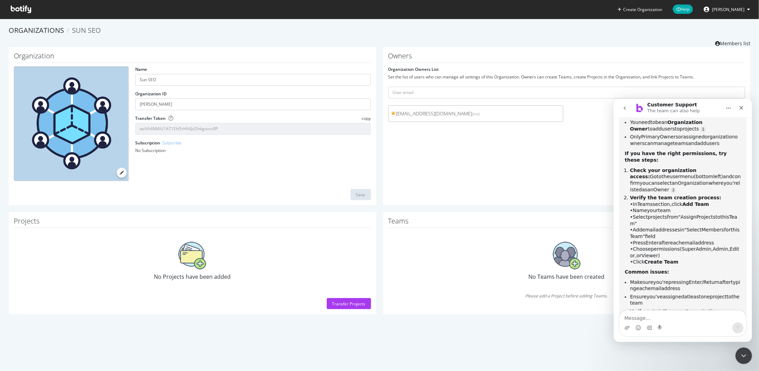
click at [214, 245] on div "No Projects have been added" at bounding box center [192, 262] width 357 height 60
click at [698, 321] on textarea "Message…" at bounding box center [682, 316] width 127 height 12
type textarea "Human"
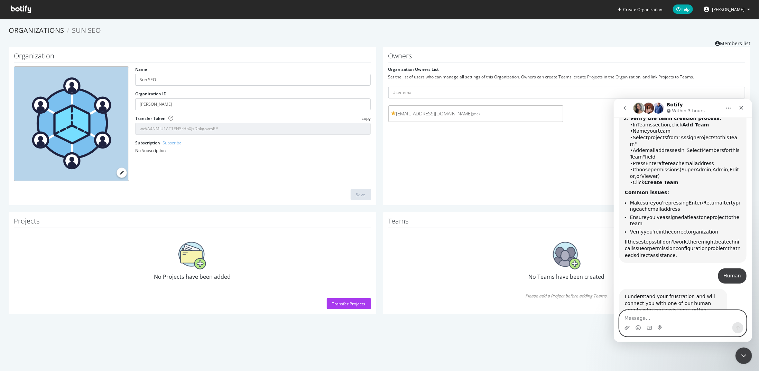
scroll to position [546, 0]
type textarea "Hi, I'm trying to add"
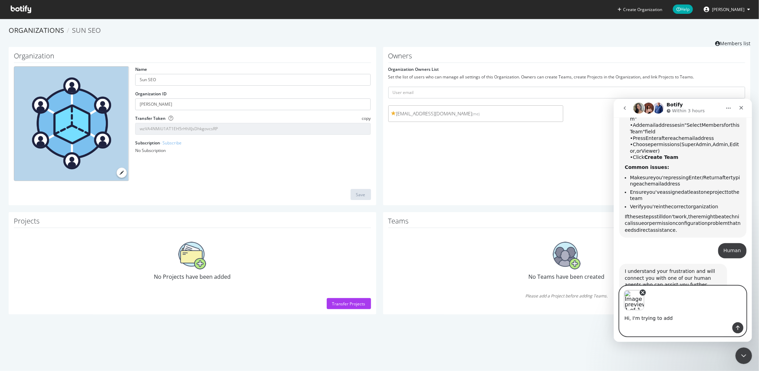
click at [643, 292] on icon "Remove image 1" at bounding box center [642, 292] width 3 height 3
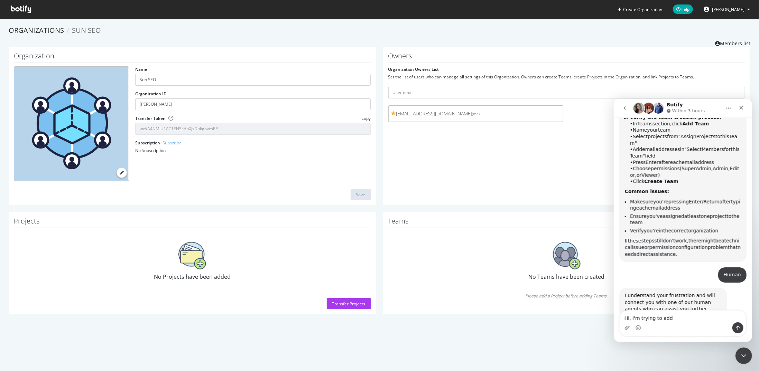
click at [679, 322] on div "Intercom messenger" at bounding box center [682, 327] width 127 height 11
click at [677, 317] on textarea "Hi, I'm trying to add" at bounding box center [682, 316] width 127 height 12
paste textarea "karina.kumykova"
click at [674, 315] on textarea "Hi, I'm trying to add" at bounding box center [682, 316] width 127 height 12
paste textarea "karina.kumykova@sundaytimes.co.uk"
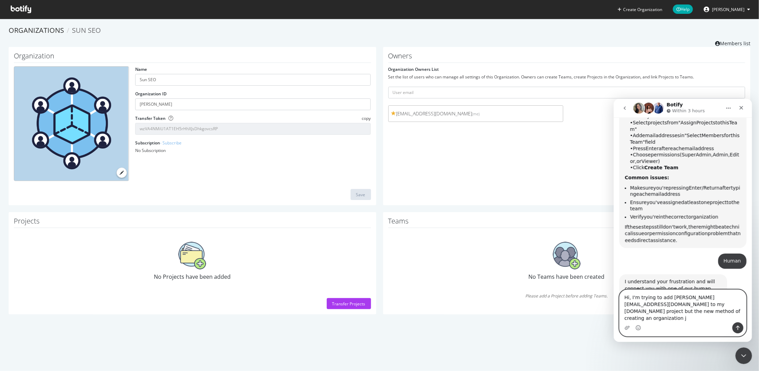
scroll to position [567, 0]
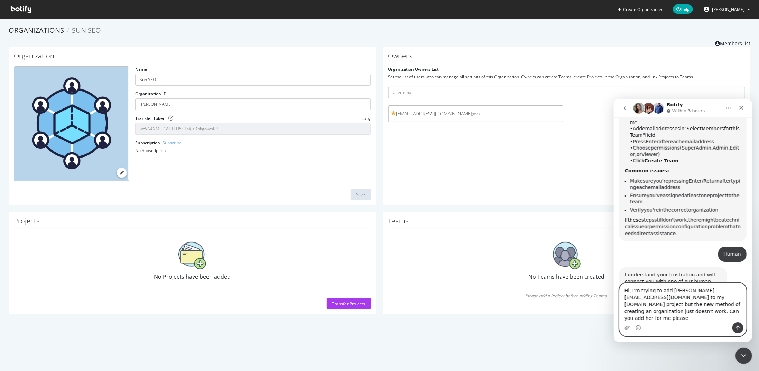
type textarea "Hi, I'm trying to add karina.kumykova@sundaytimes.co.uk to my sun.co.uk project…"
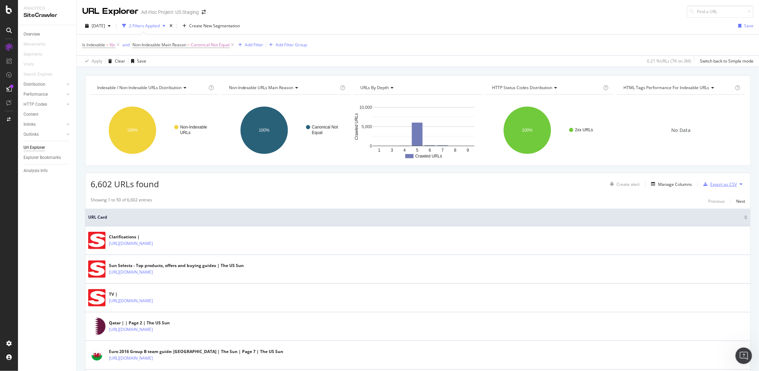
click at [707, 179] on div "Export as CSV" at bounding box center [718, 184] width 36 height 10
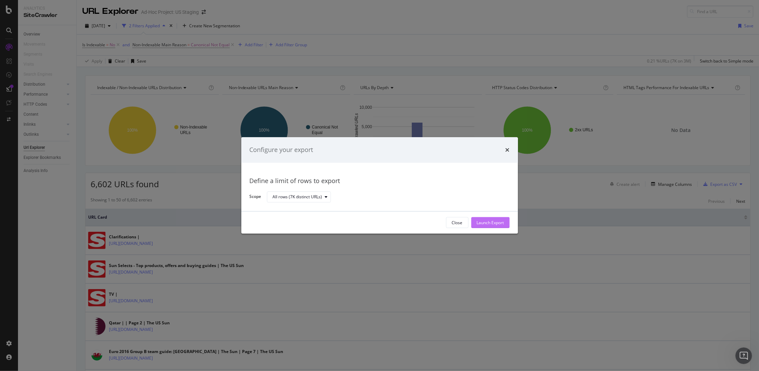
click at [490, 223] on div "Launch Export" at bounding box center [490, 223] width 27 height 6
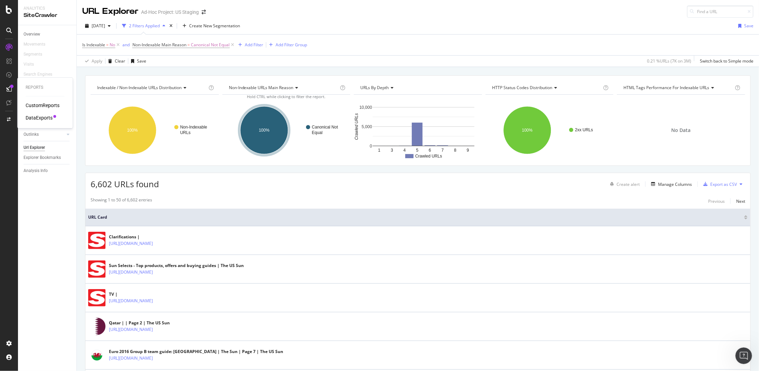
click at [35, 118] on div "DataExports" at bounding box center [39, 117] width 27 height 7
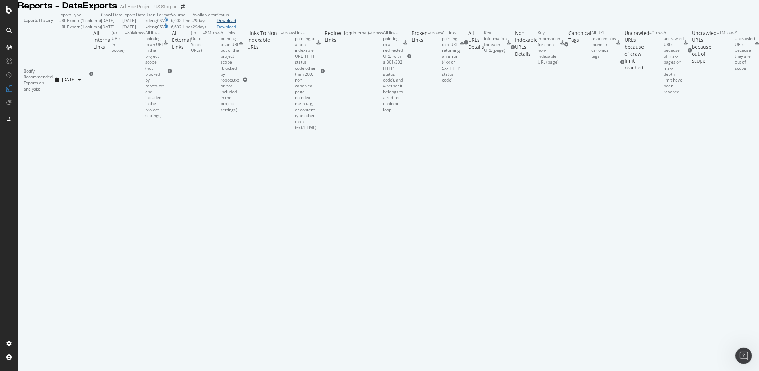
click at [236, 24] on div "Download" at bounding box center [226, 21] width 19 height 6
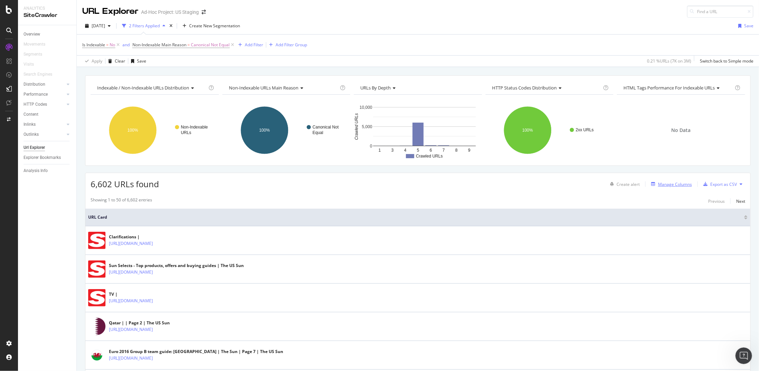
click at [669, 182] on div "Manage Columns" at bounding box center [675, 184] width 34 height 6
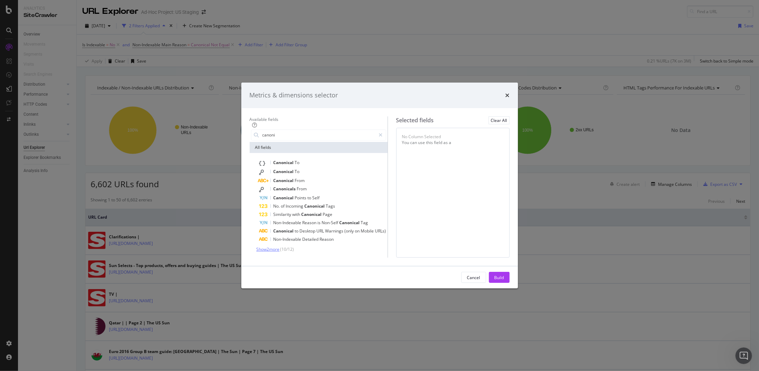
type input "canoni"
click at [257, 246] on span "Show 2 more" at bounding box center [267, 249] width 23 height 6
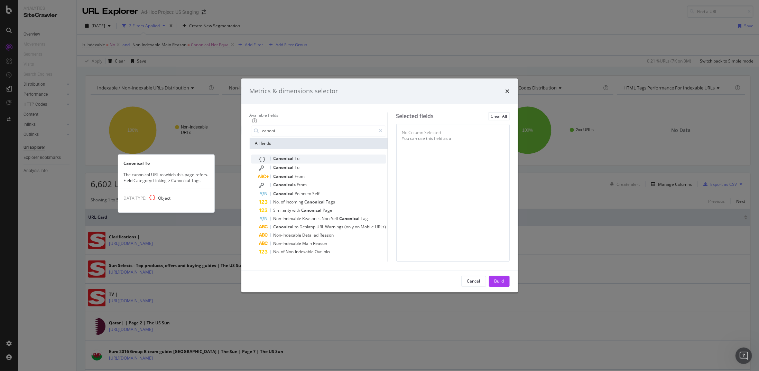
click at [275, 155] on div "Canonical To" at bounding box center [322, 159] width 127 height 9
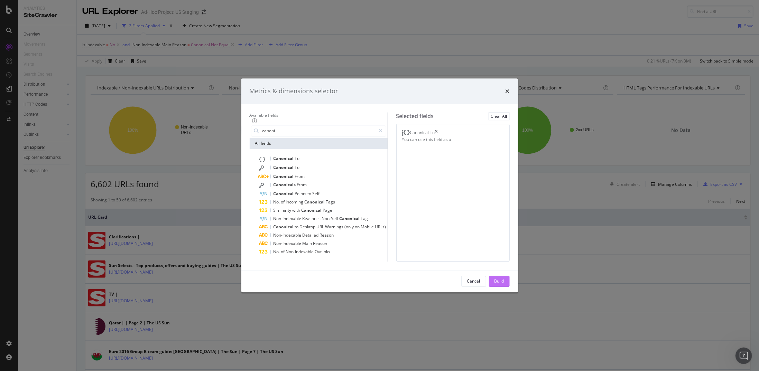
click at [504, 284] on div "Build" at bounding box center [499, 282] width 10 height 6
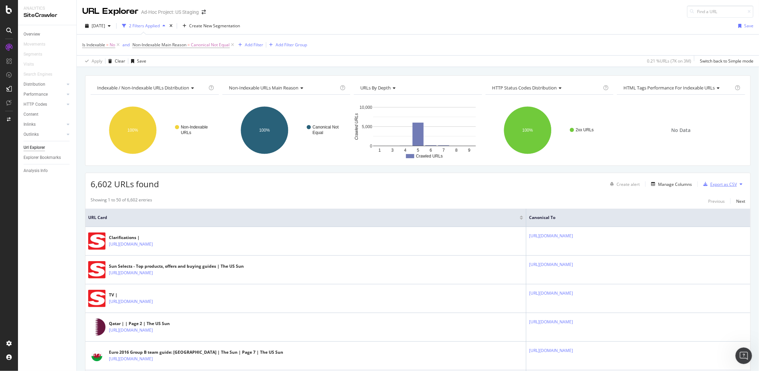
click at [714, 185] on div "Export as CSV" at bounding box center [723, 184] width 27 height 6
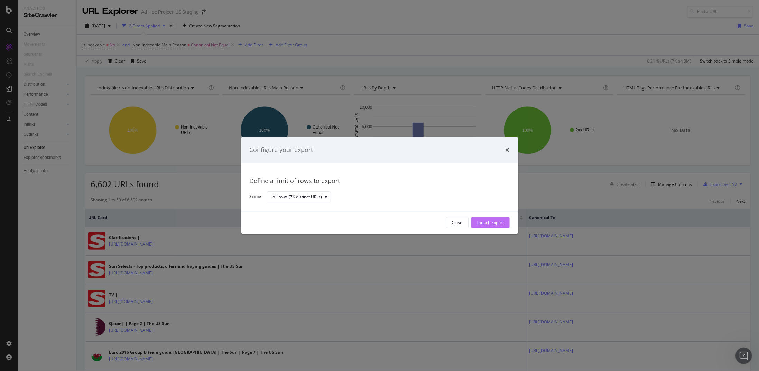
click at [494, 224] on div "Launch Export" at bounding box center [490, 223] width 27 height 6
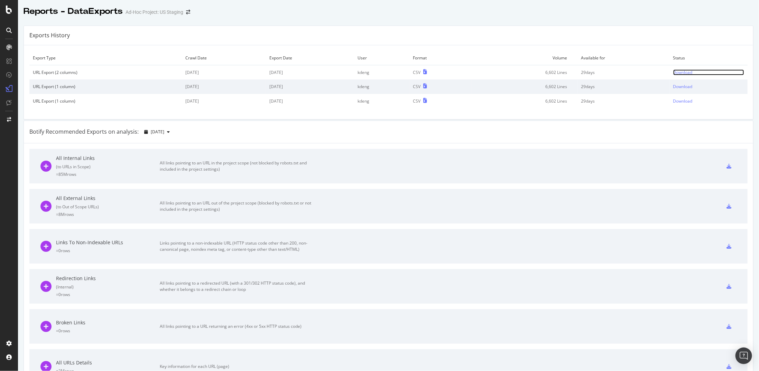
click at [673, 69] on div "Download" at bounding box center [682, 72] width 19 height 6
